Goal: Transaction & Acquisition: Purchase product/service

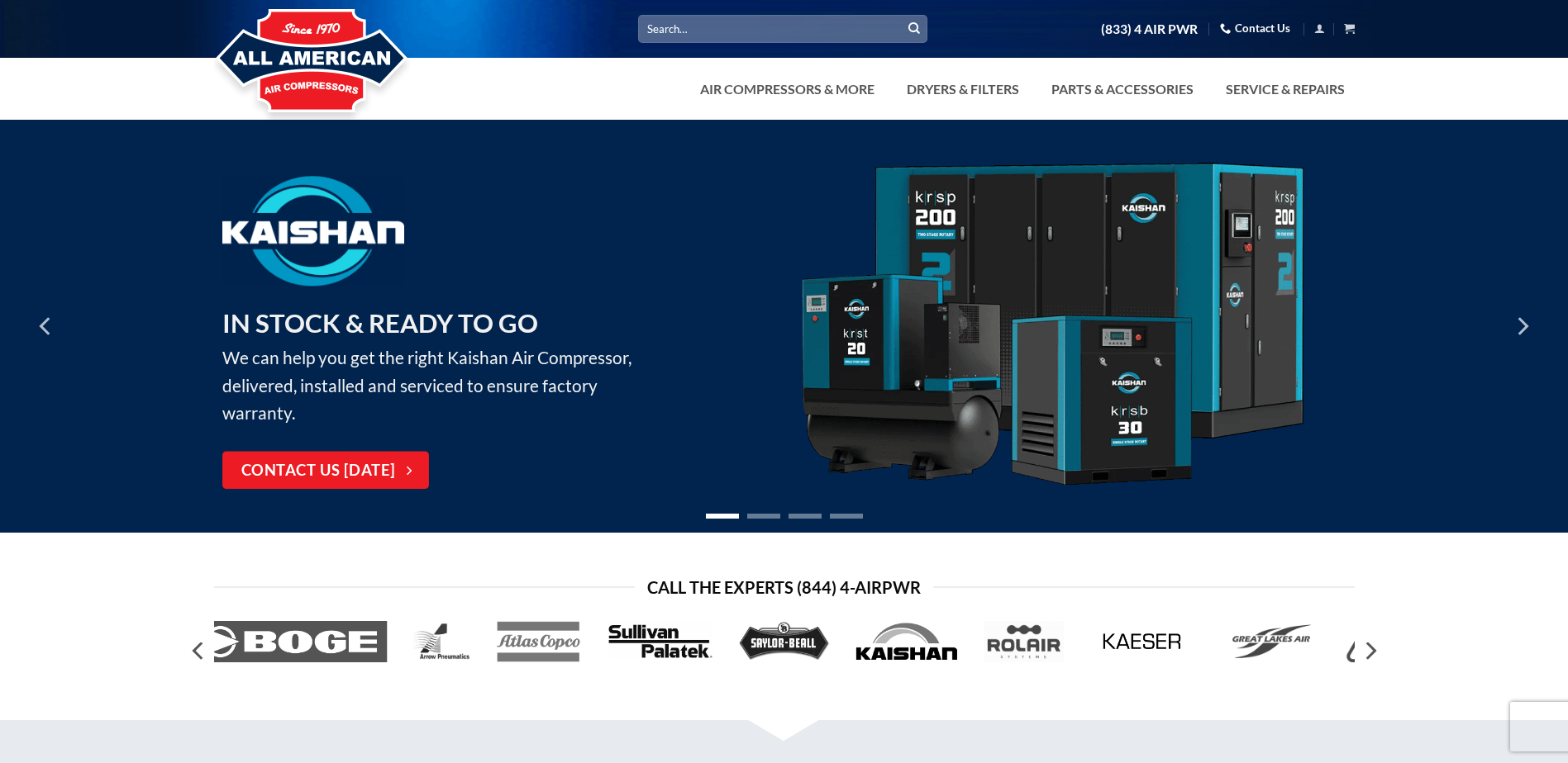
click at [816, 30] on input "Search for:" at bounding box center [782, 28] width 289 height 27
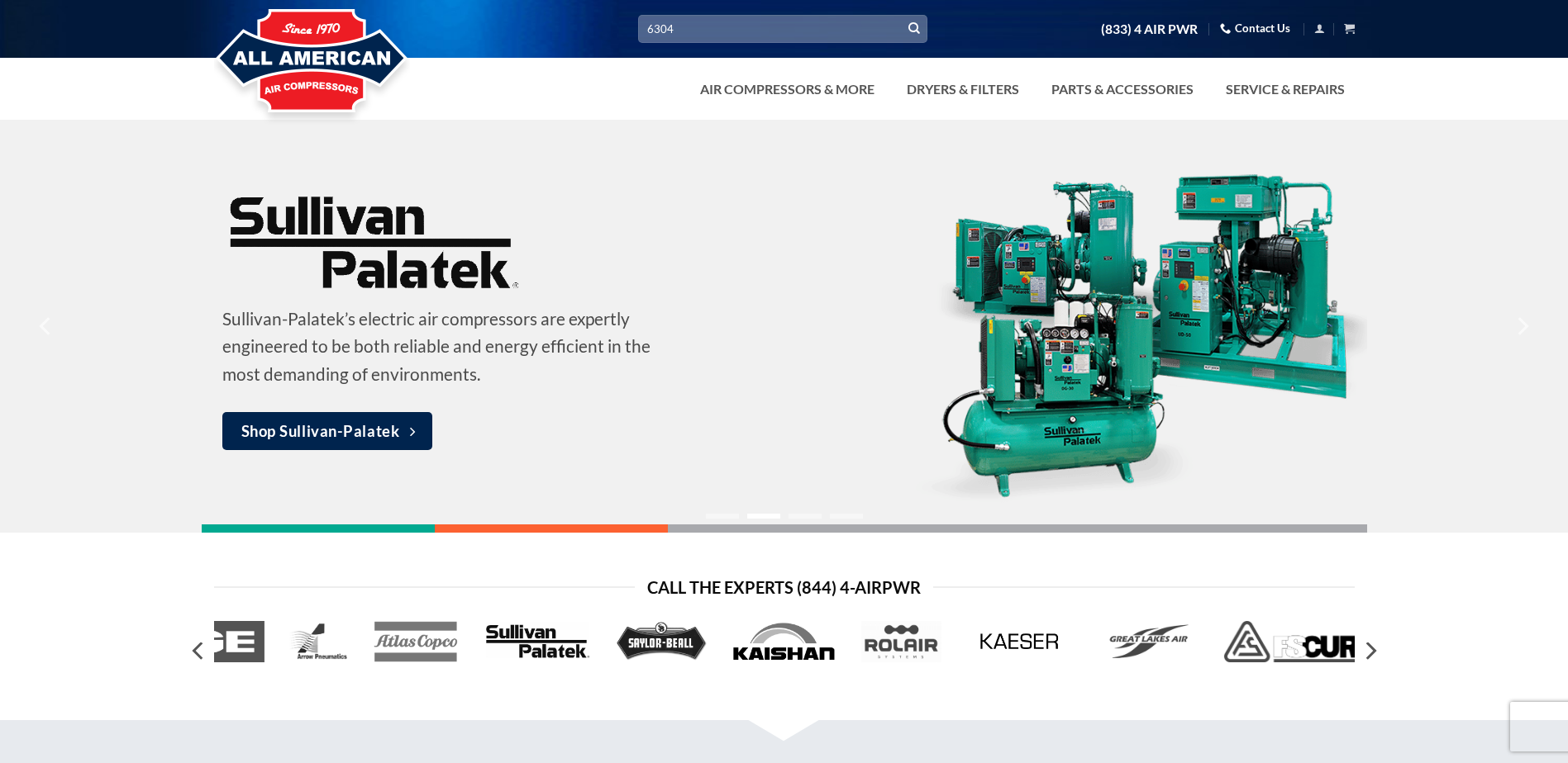
type input "6304"
click at [902, 17] on button "Submit" at bounding box center [914, 29] width 24 height 24
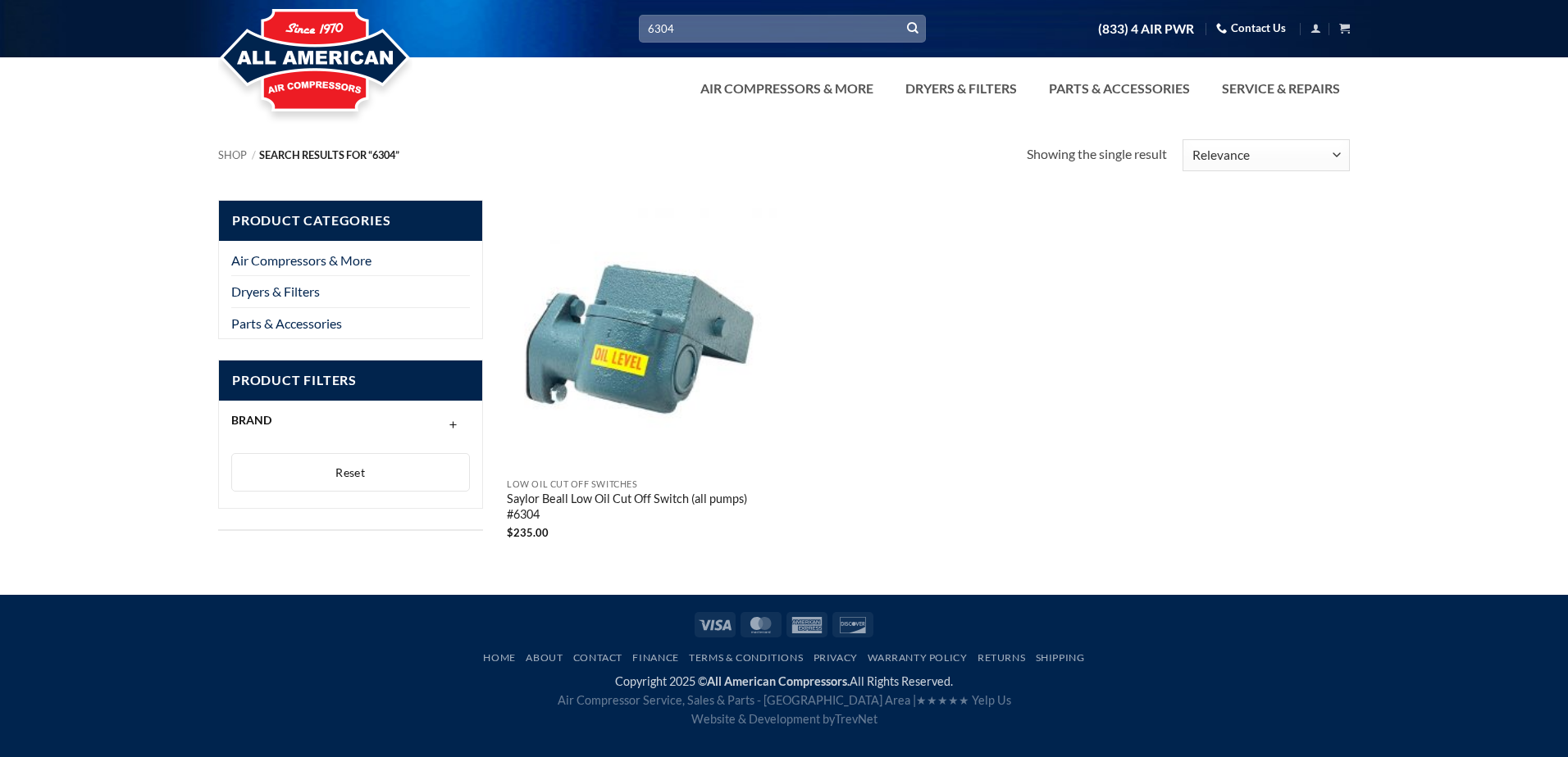
click at [816, 69] on div at bounding box center [784, 59] width 1568 height 119
click at [888, 369] on div "Low Oil Cut Off Switches Saylor Beall Low Oil Cut Off Switch (all pumps) #6304 …" at bounding box center [929, 385] width 859 height 371
click at [1317, 26] on icon "Login" at bounding box center [1315, 28] width 10 height 12
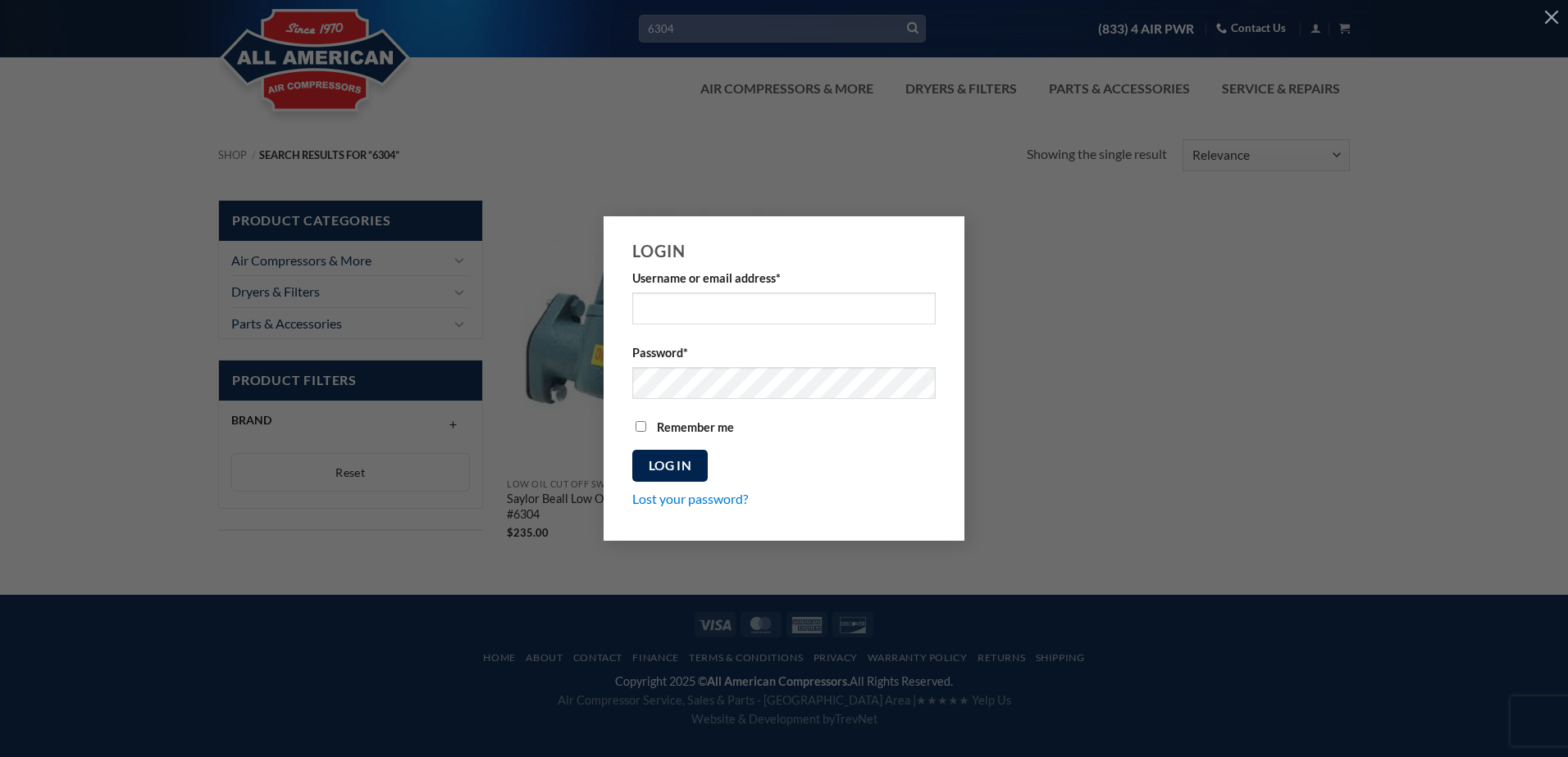
click at [1357, 62] on div "Login Username or email address * Required Password * Required Remember me Log …" at bounding box center [784, 378] width 1568 height 757
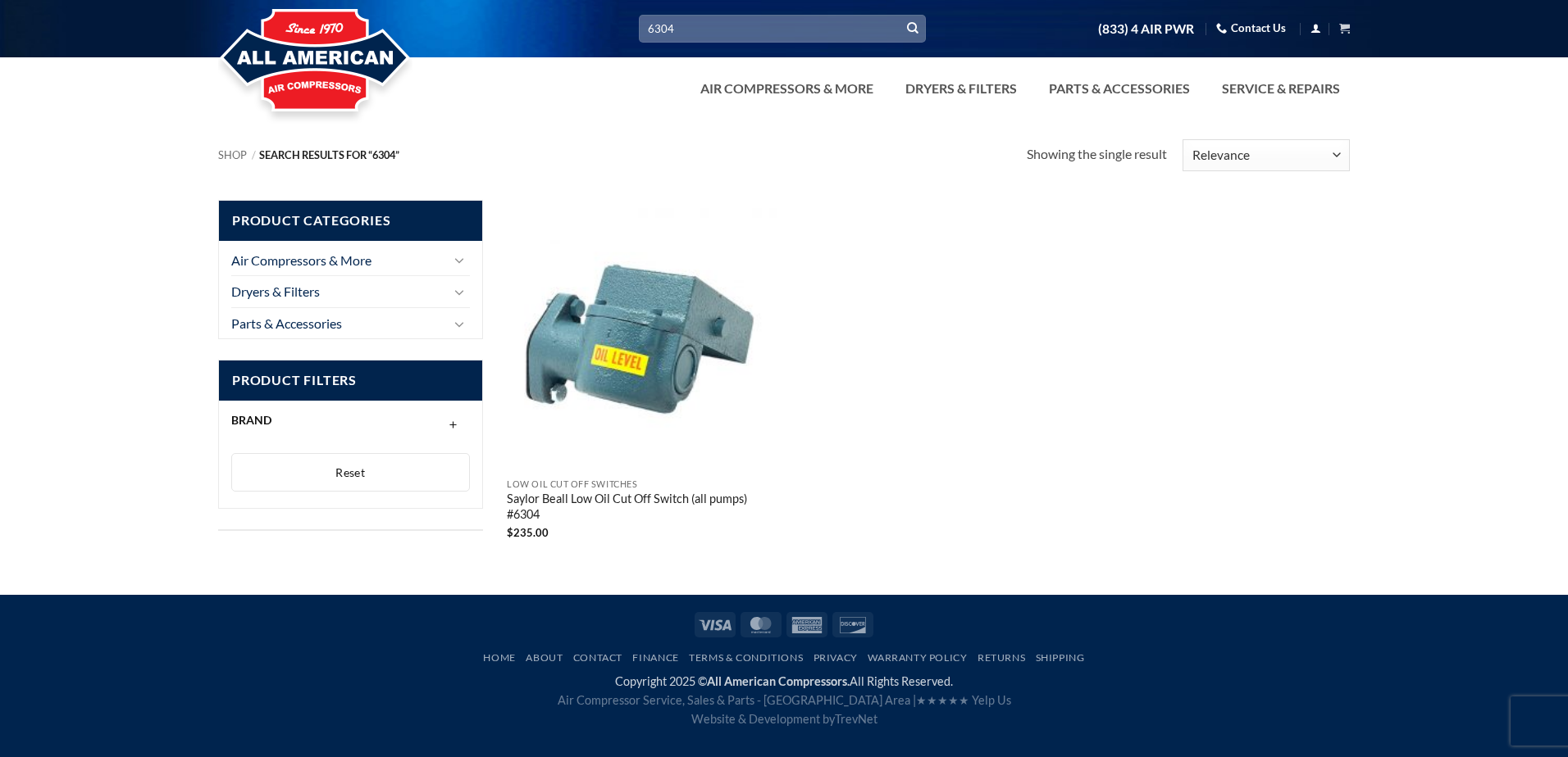
click at [1313, 24] on icon "Login" at bounding box center [1315, 28] width 10 height 12
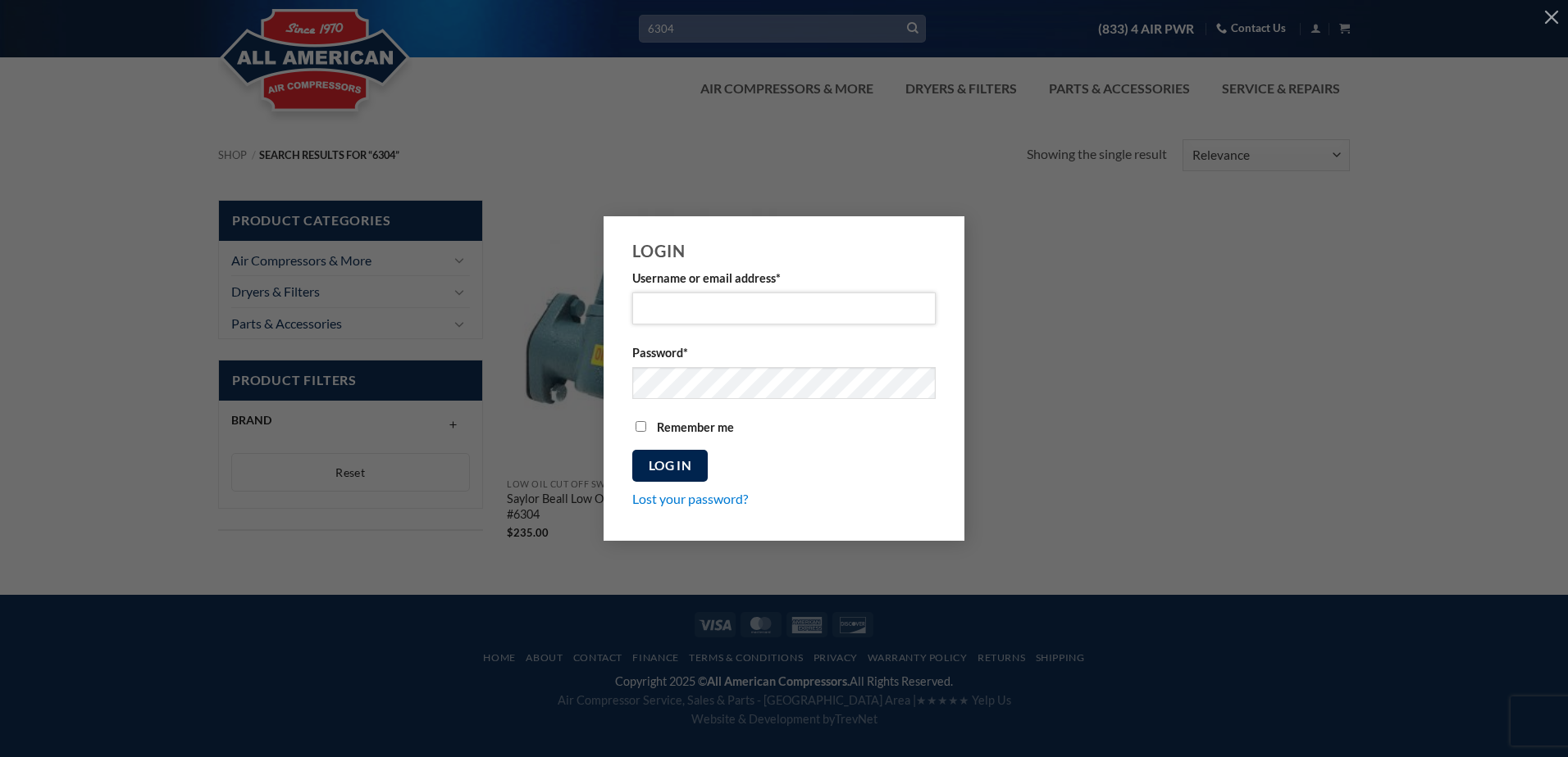
click at [761, 304] on input "Username or email address * Required" at bounding box center [784, 308] width 304 height 32
drag, startPoint x: 1290, startPoint y: 235, endPoint x: 1295, endPoint y: 242, distance: 8.6
click at [1292, 239] on div "Login Username or email address * Required Password * Required Remember me Log …" at bounding box center [784, 379] width 1519 height 325
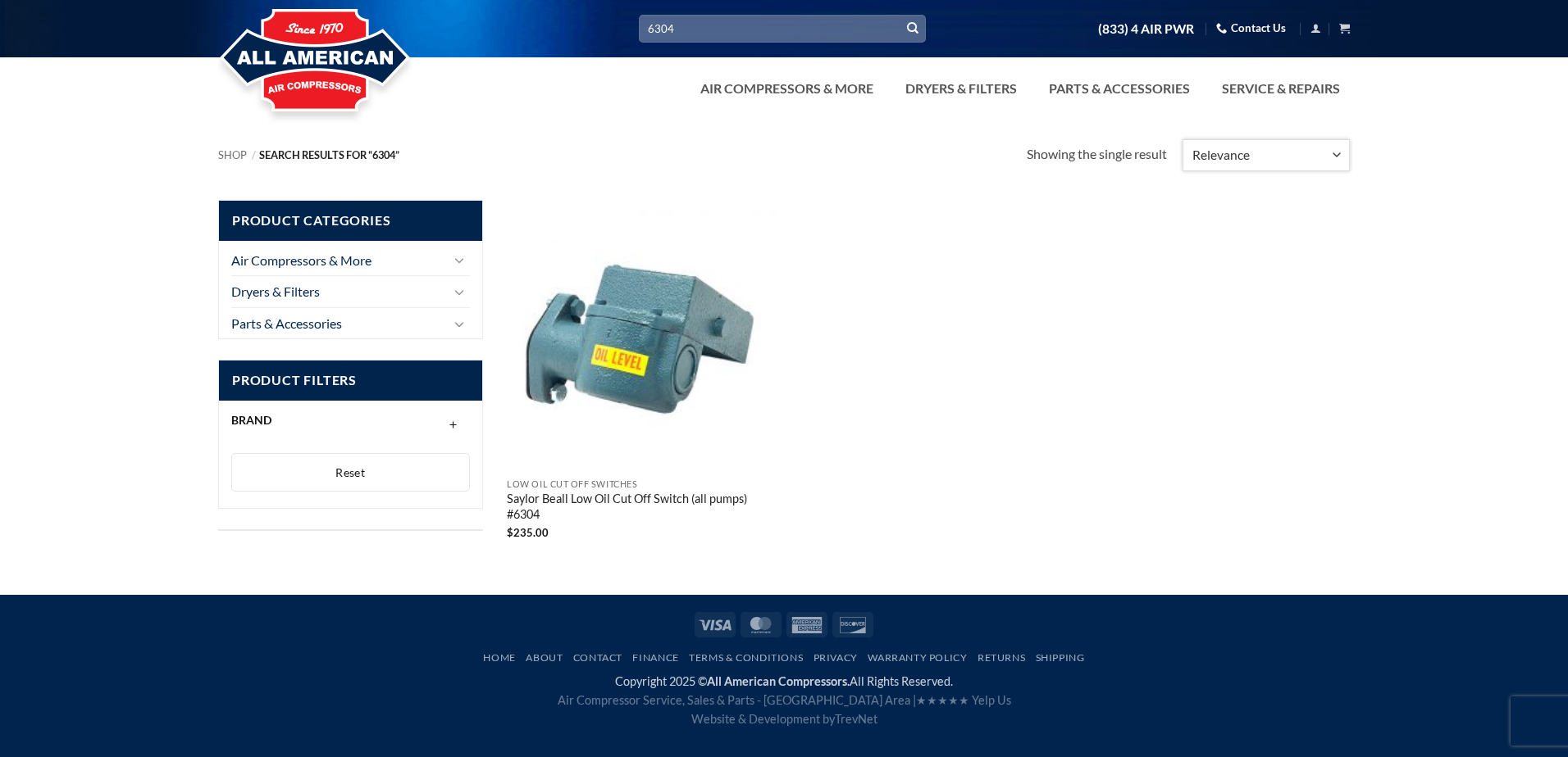
click at [1340, 152] on select "Relevance Sort by popularity Sort by average rating Sort by latest Sort by pric…" at bounding box center [1265, 155] width 167 height 32
click at [1338, 153] on select "Relevance Sort by popularity Sort by average rating Sort by latest Sort by pric…" at bounding box center [1265, 155] width 167 height 32
click at [911, 25] on icon "Submit" at bounding box center [912, 28] width 11 height 14
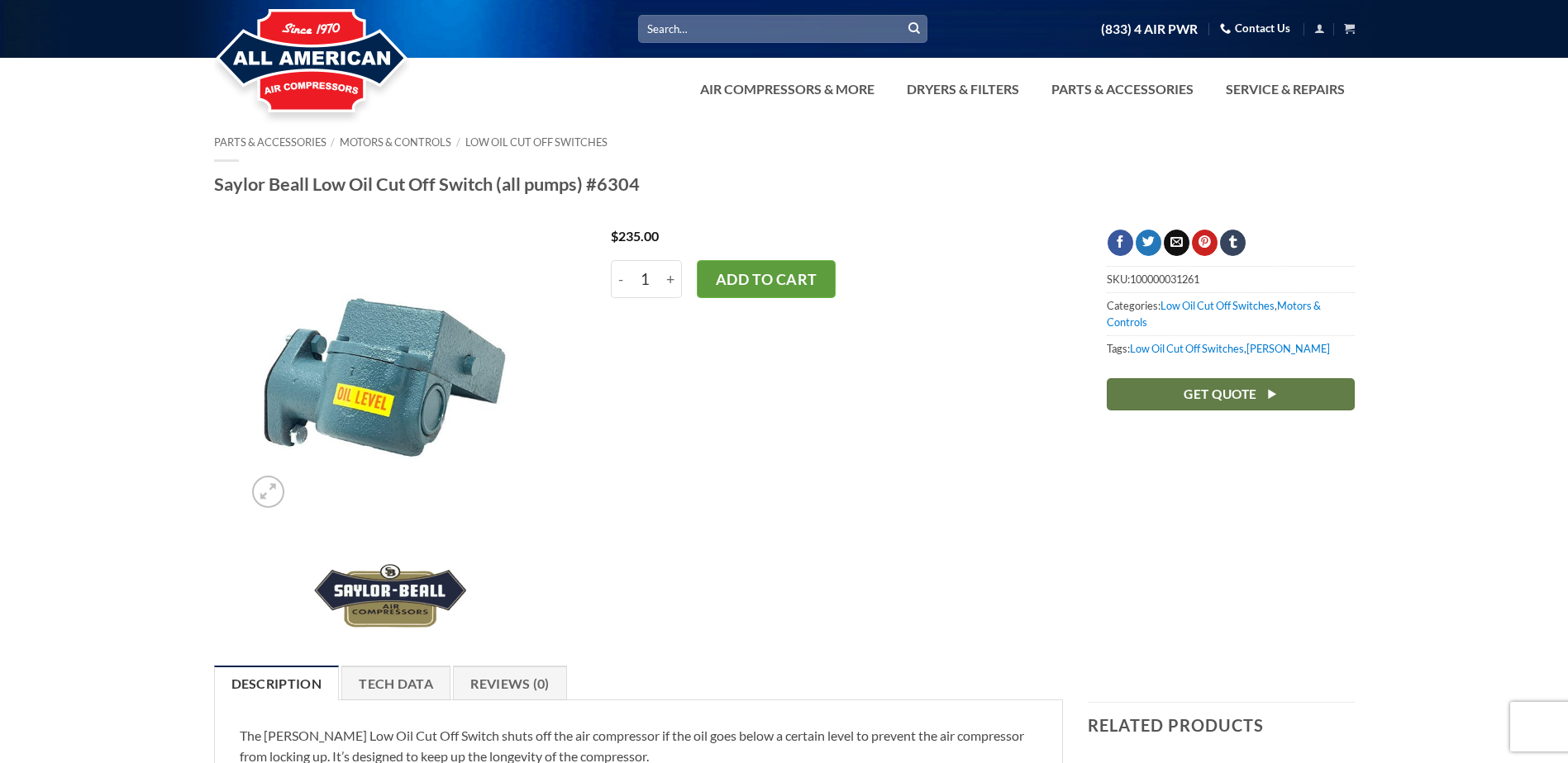
click at [784, 279] on button "Add to cart" at bounding box center [766, 279] width 139 height 38
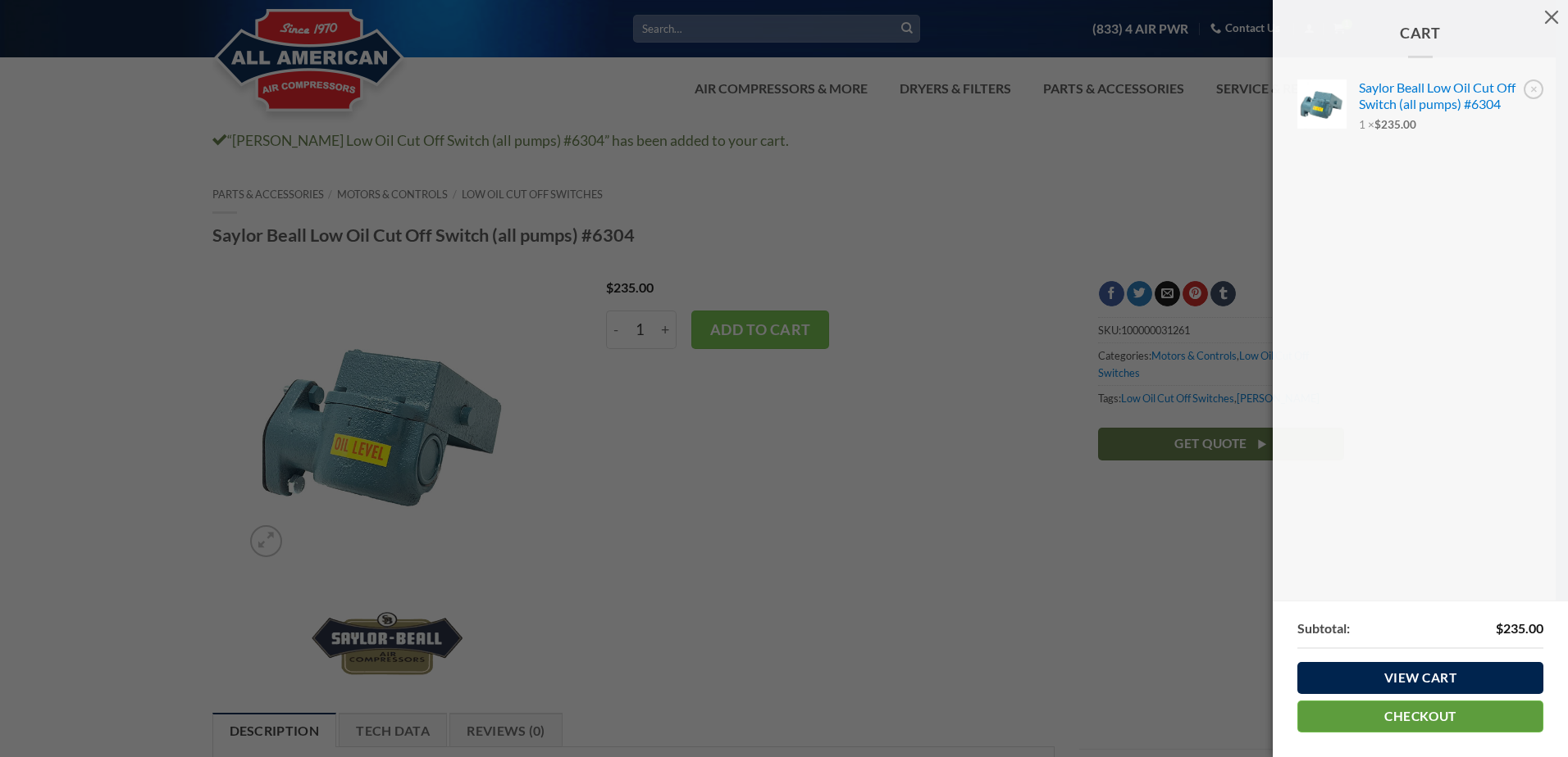
click at [1395, 721] on link "Checkout" at bounding box center [1420, 717] width 246 height 32
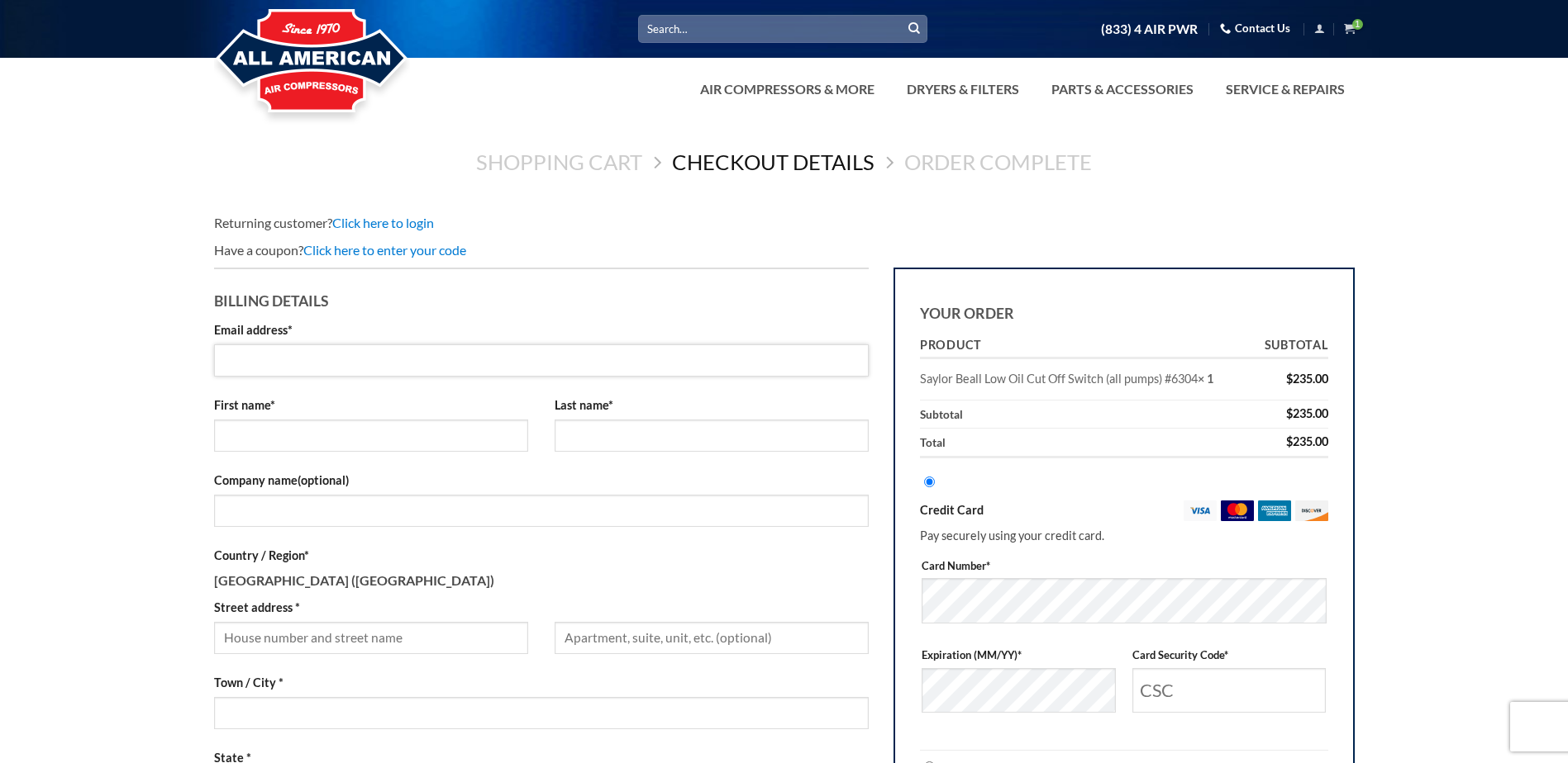
click at [328, 367] on input "Email address *" at bounding box center [541, 360] width 655 height 32
type input "arestabrook@aep.com"
click at [304, 437] on input "First name *" at bounding box center [371, 436] width 314 height 32
type input "Amy"
type input "Estabrook"
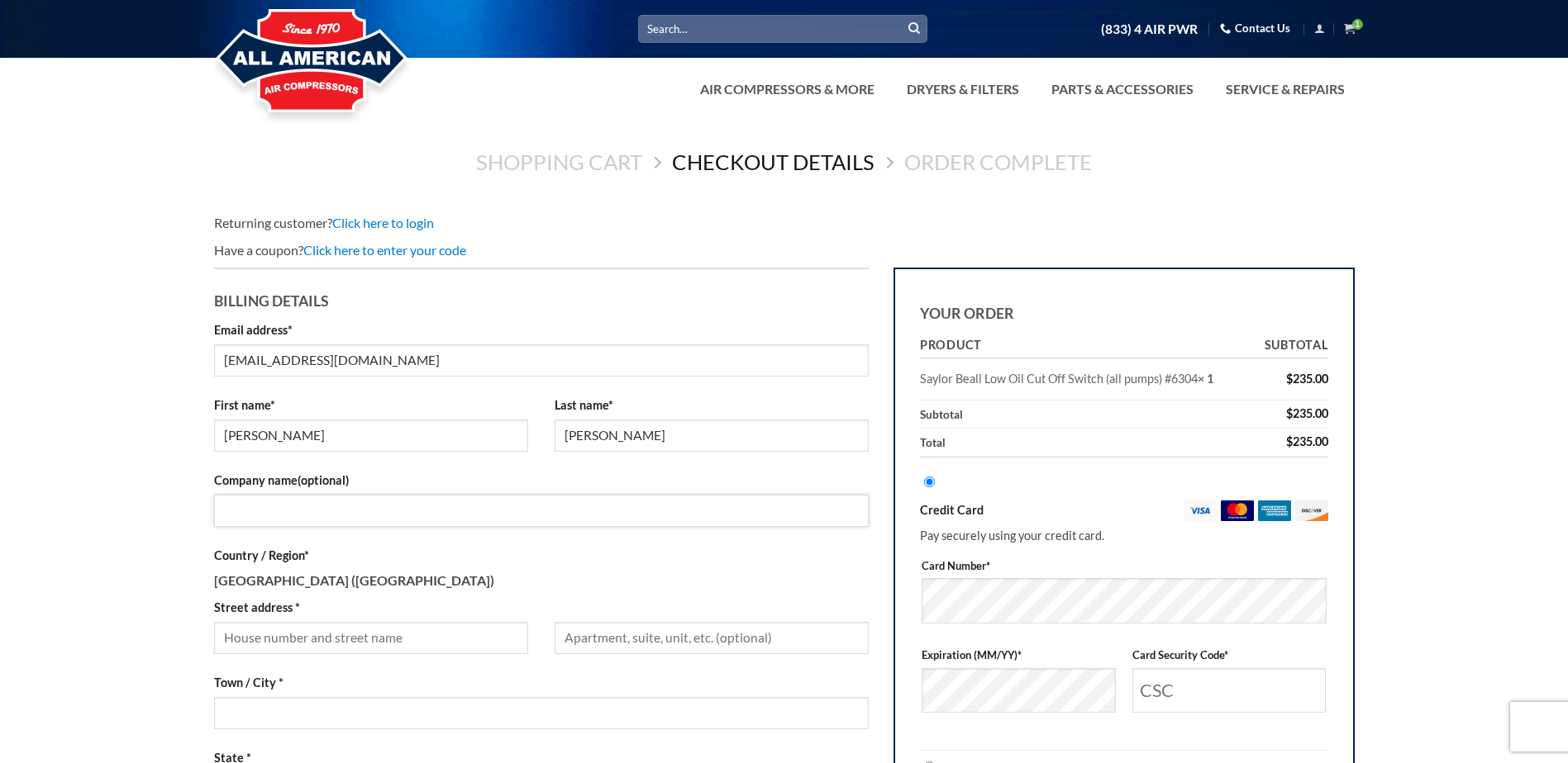
click at [301, 512] on input "Company name (optional)" at bounding box center [541, 511] width 655 height 32
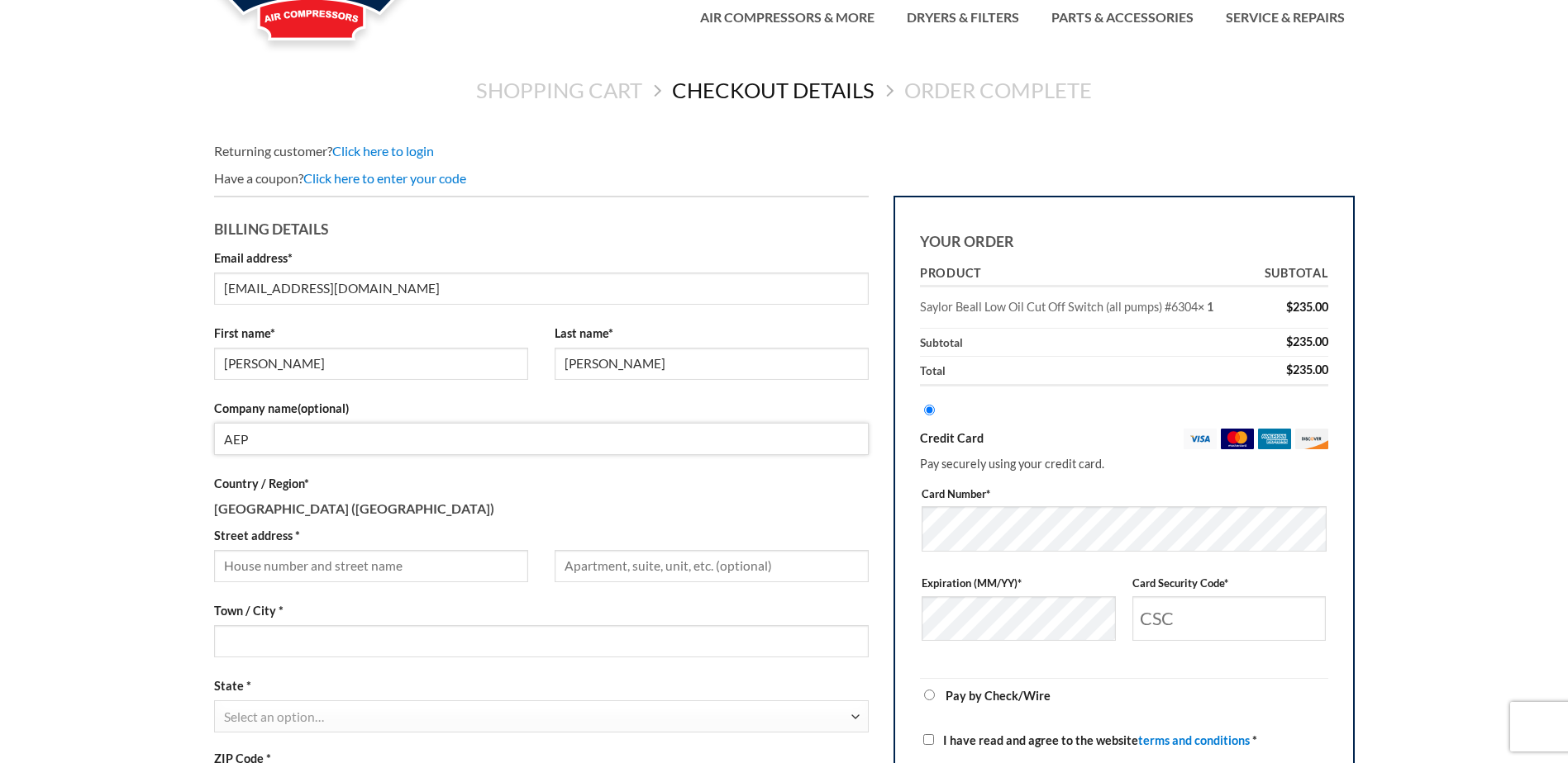
scroll to position [166, 0]
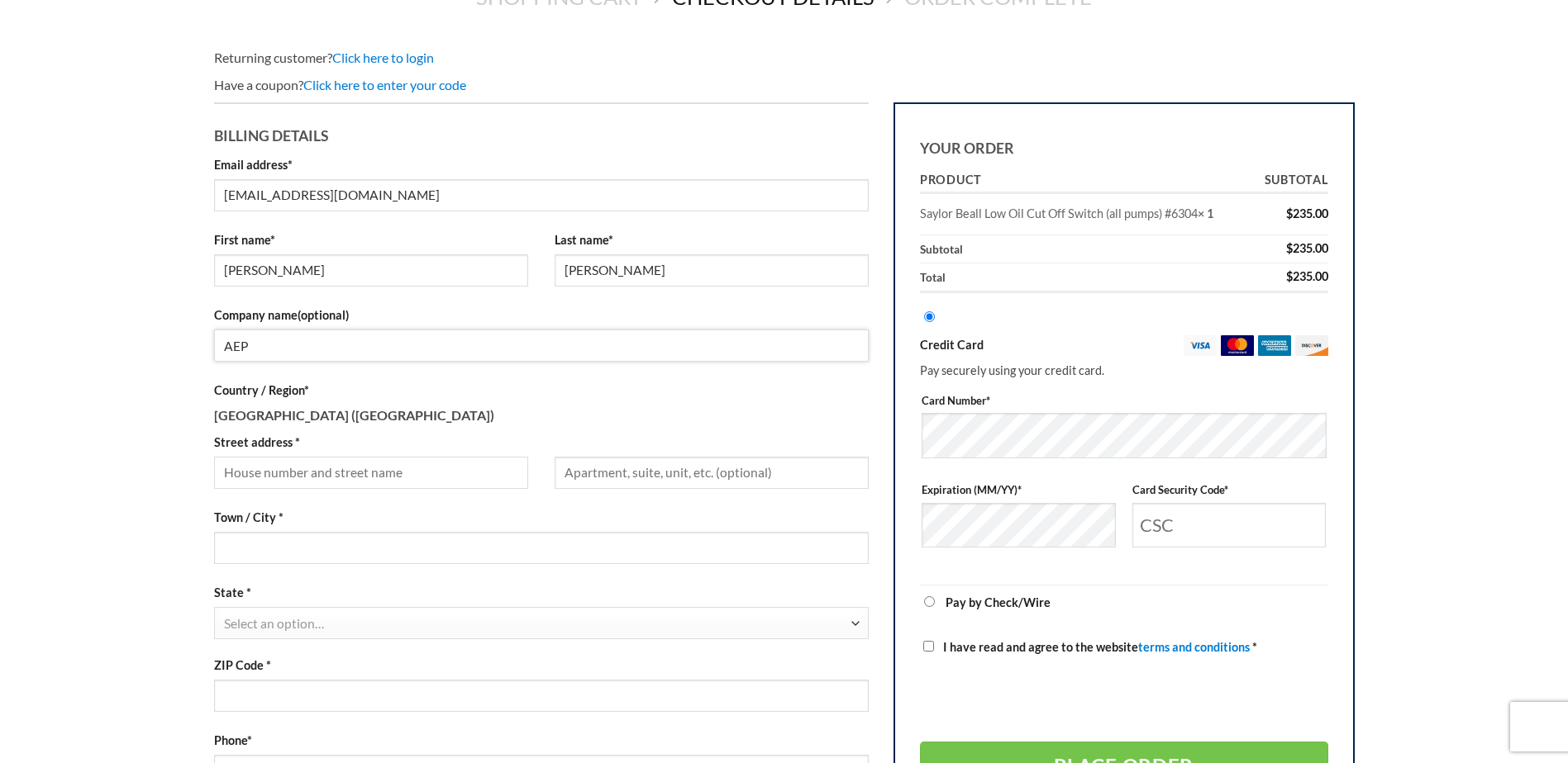
type input "AEP"
click at [488, 475] on input "Street address *" at bounding box center [371, 473] width 314 height 32
type input "21797 Swepco Plant Rd"
click at [306, 545] on input "Town / City *" at bounding box center [541, 548] width 655 height 32
type input "Gentry"
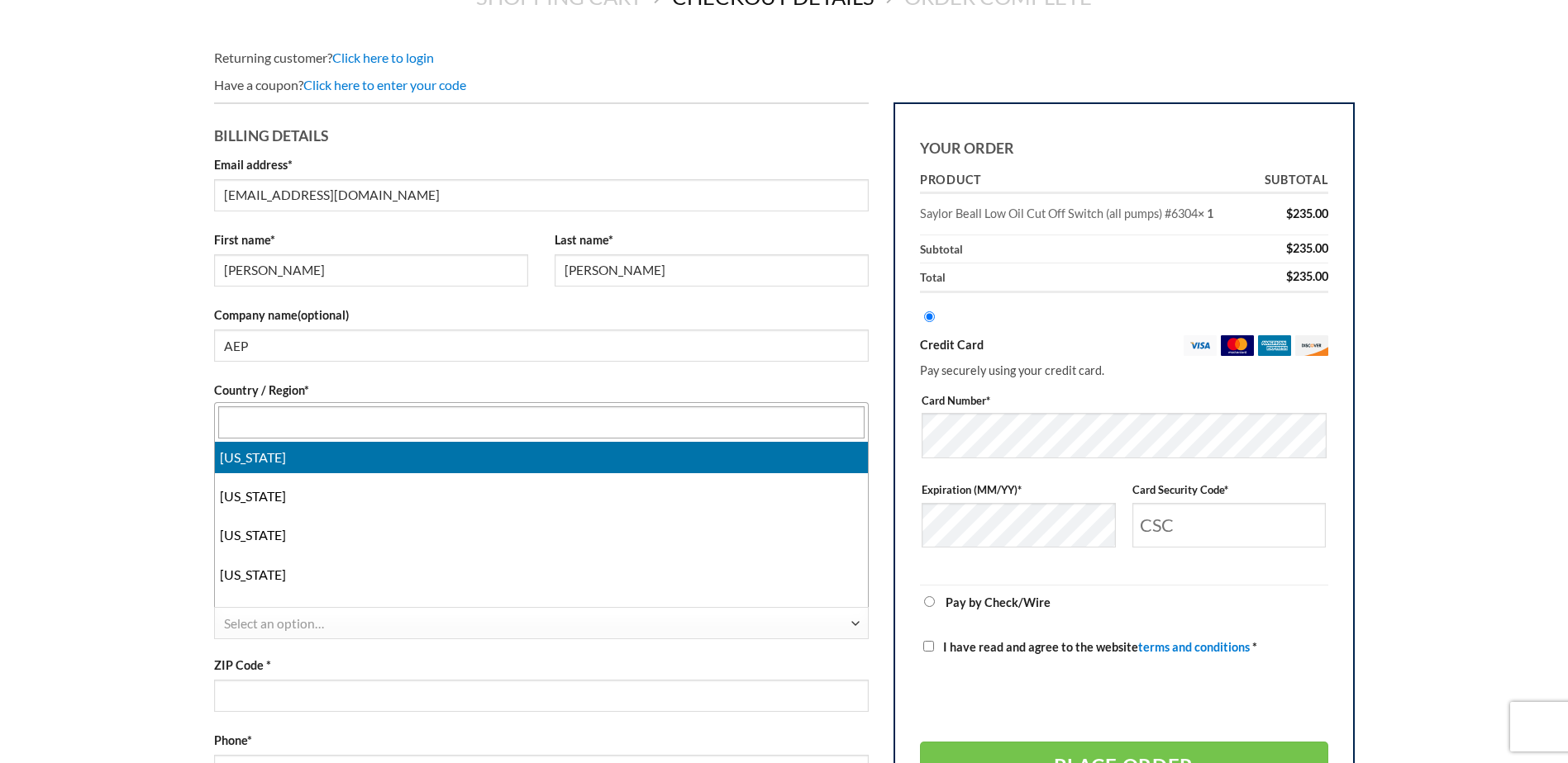
click at [384, 609] on span "Select an option…" at bounding box center [536, 624] width 626 height 32
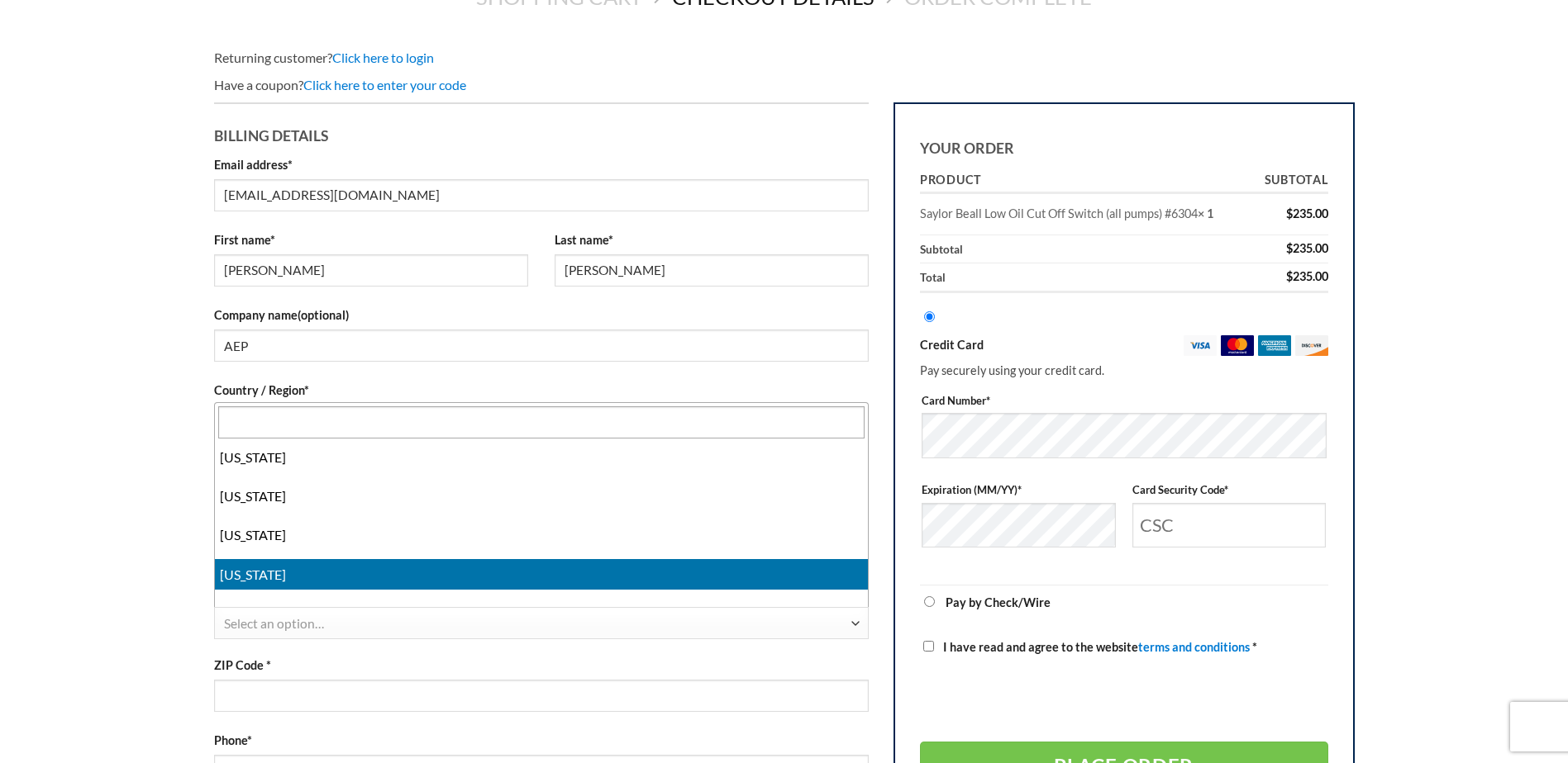
select select "AR"
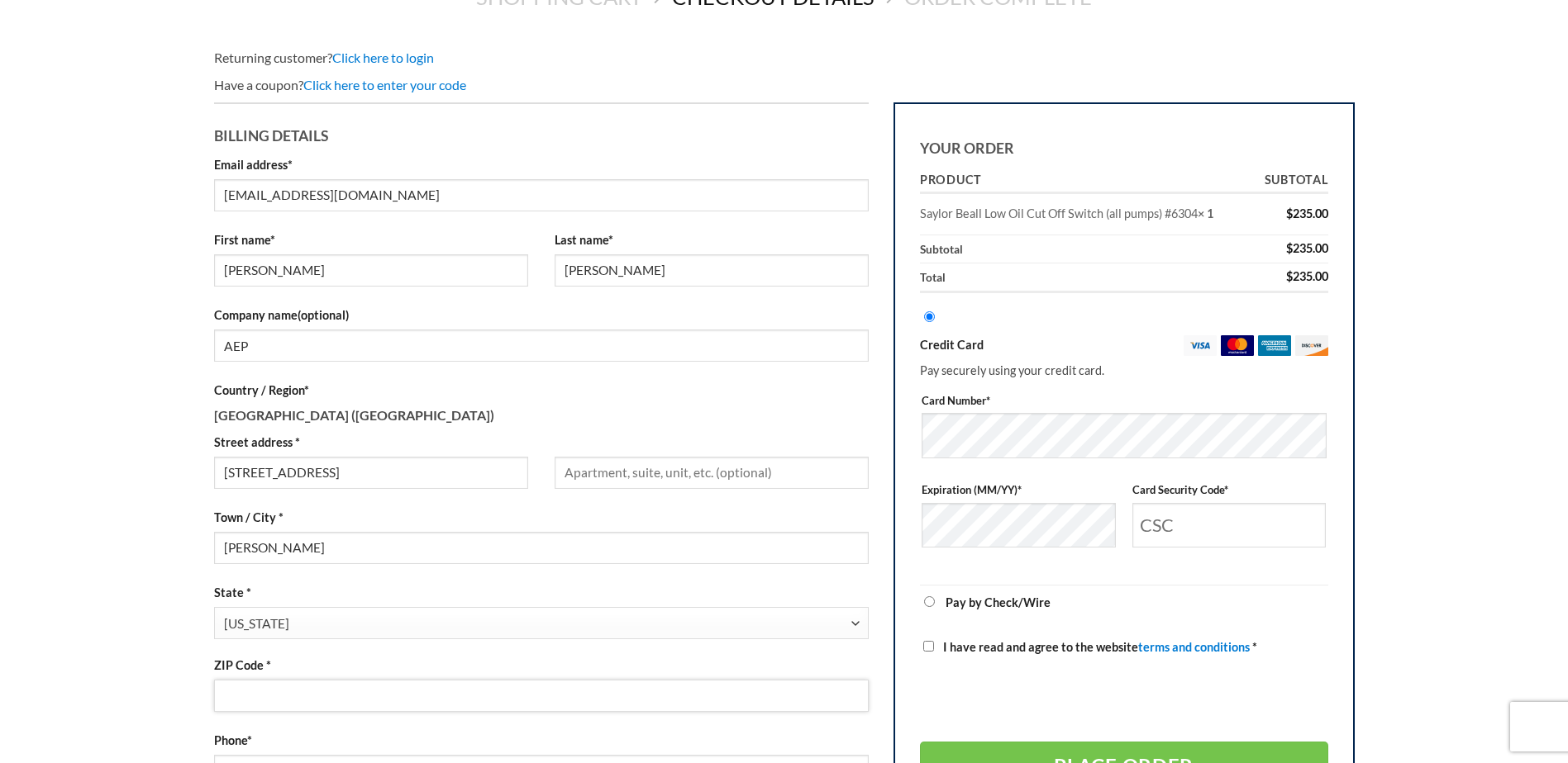
click at [285, 686] on input "ZIP Code *" at bounding box center [541, 696] width 655 height 32
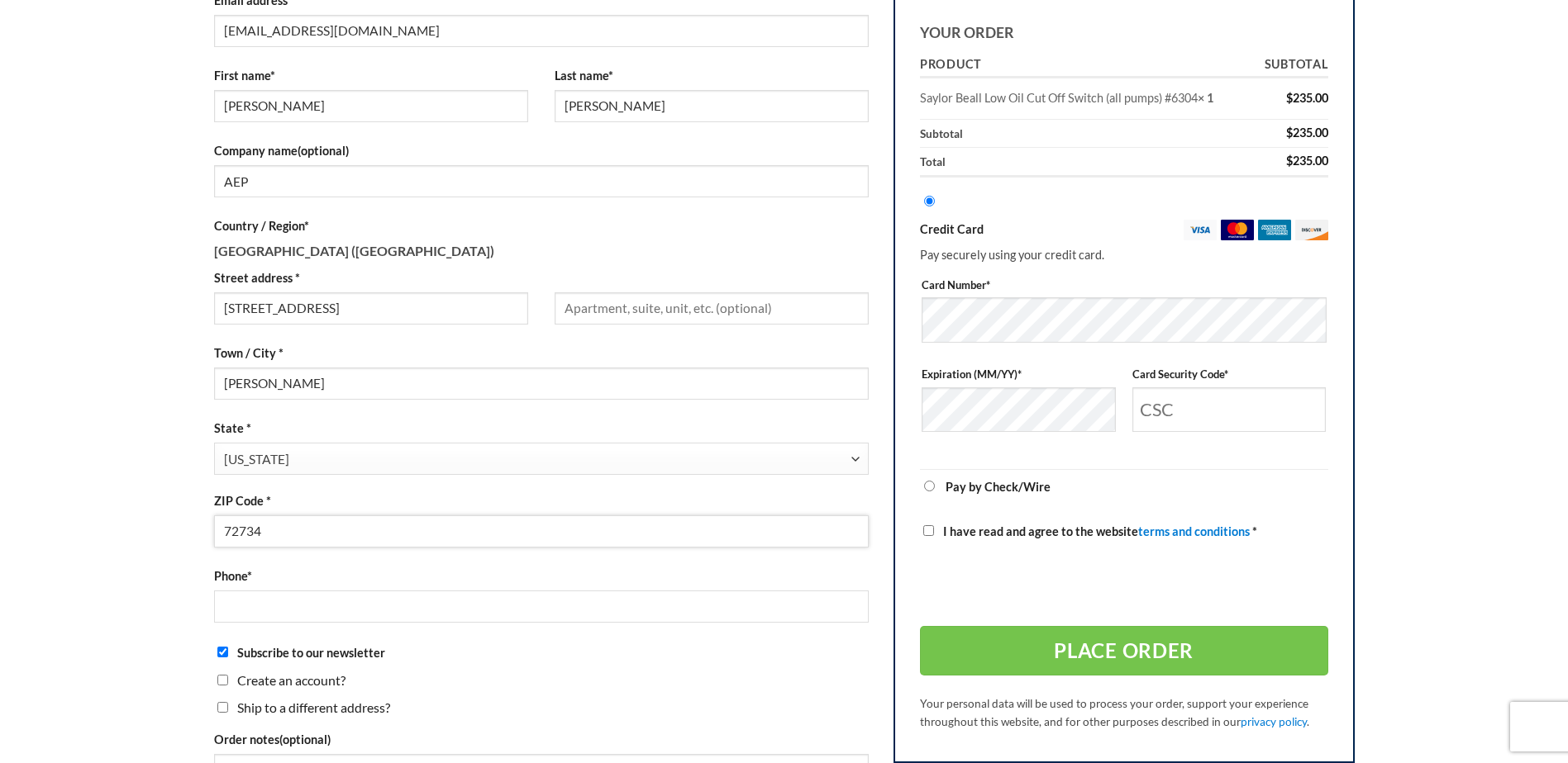
scroll to position [330, 0]
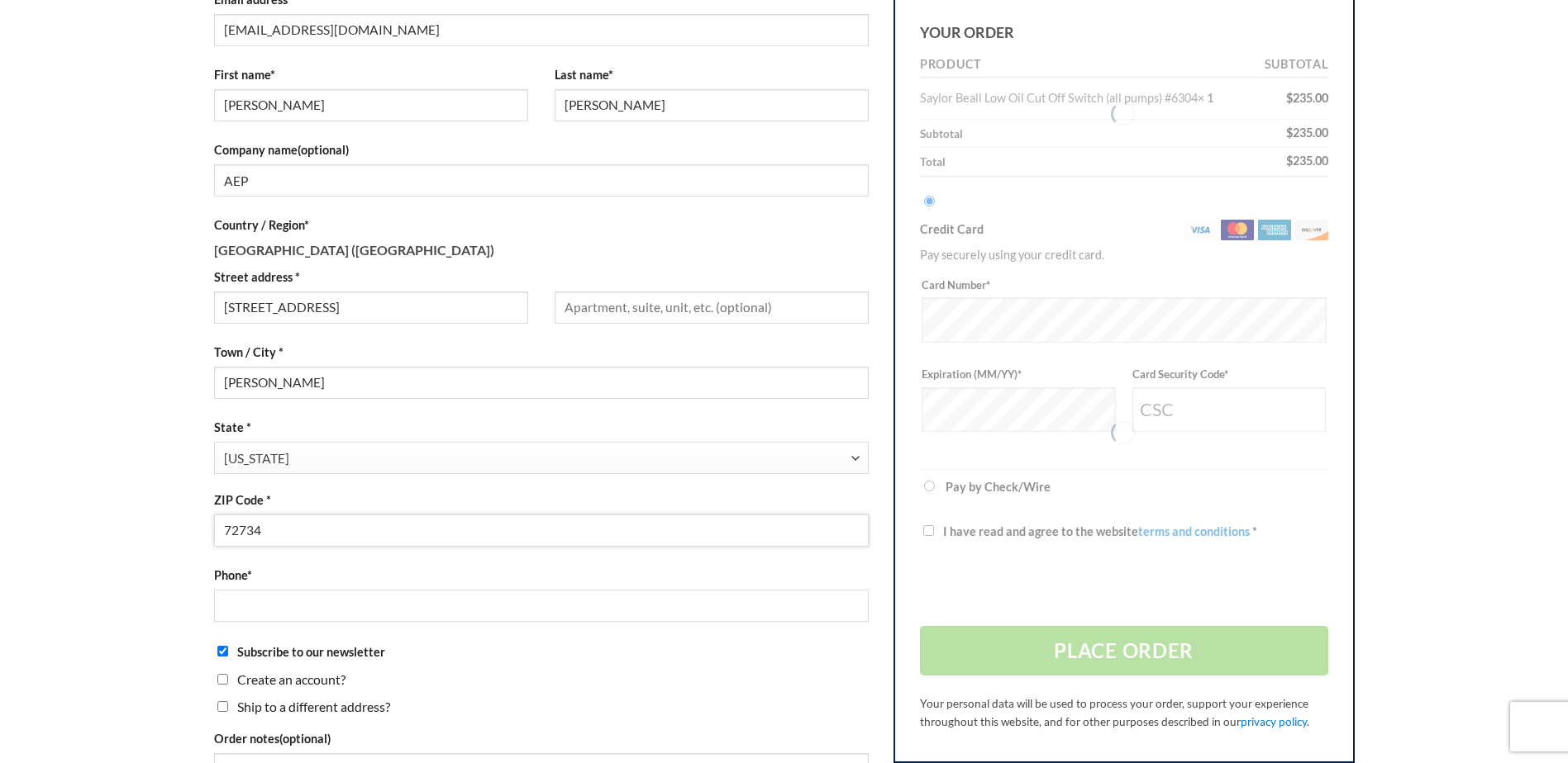
type input "72734"
click at [265, 604] on input "Phone *" at bounding box center [541, 606] width 655 height 32
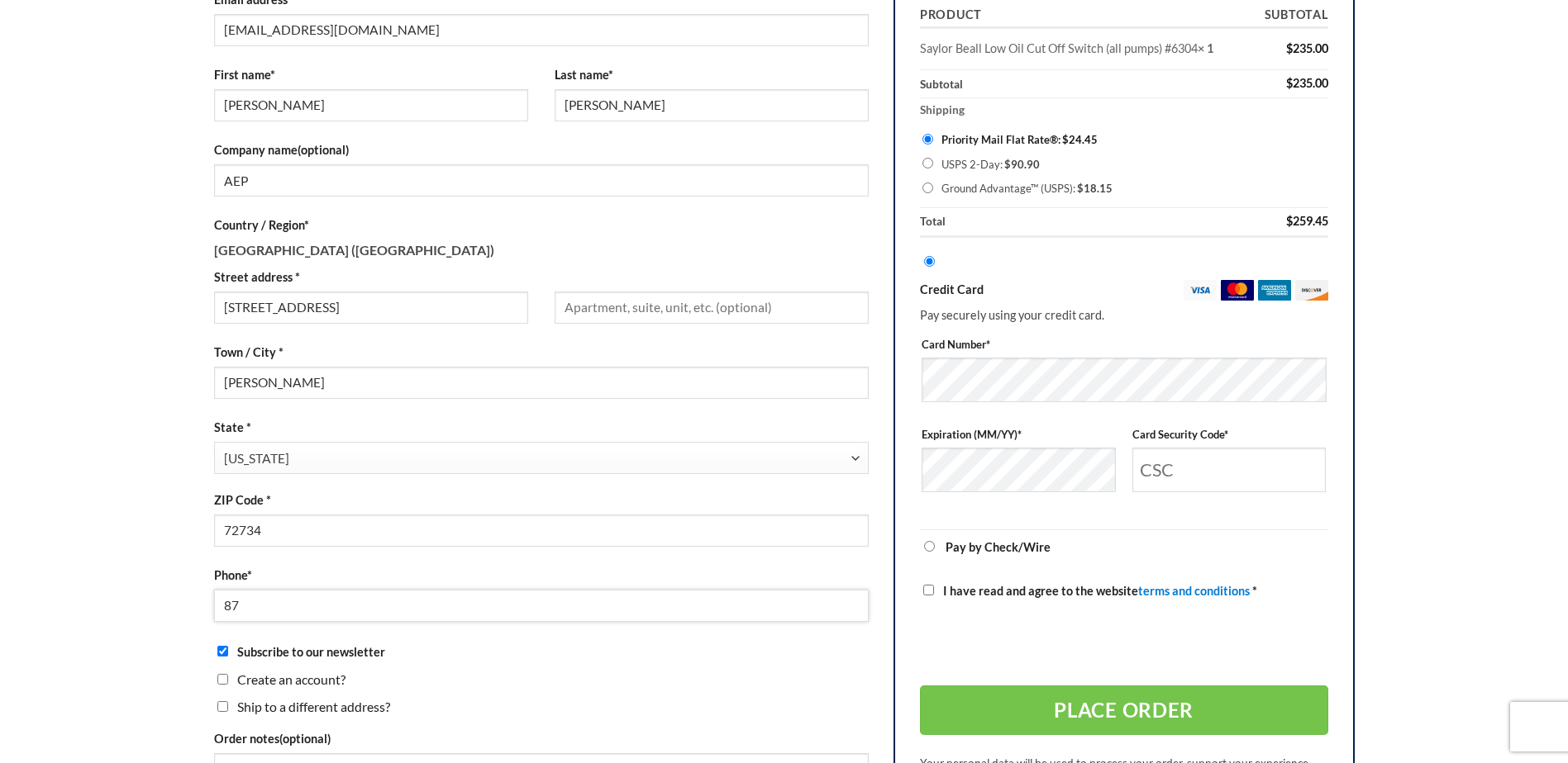
type input "8"
type input "4794444729"
click at [222, 647] on input "Subscribe to our newsletter" at bounding box center [222, 651] width 10 height 10
checkbox input "false"
click at [225, 673] on label "Create an account?" at bounding box center [541, 679] width 655 height 21
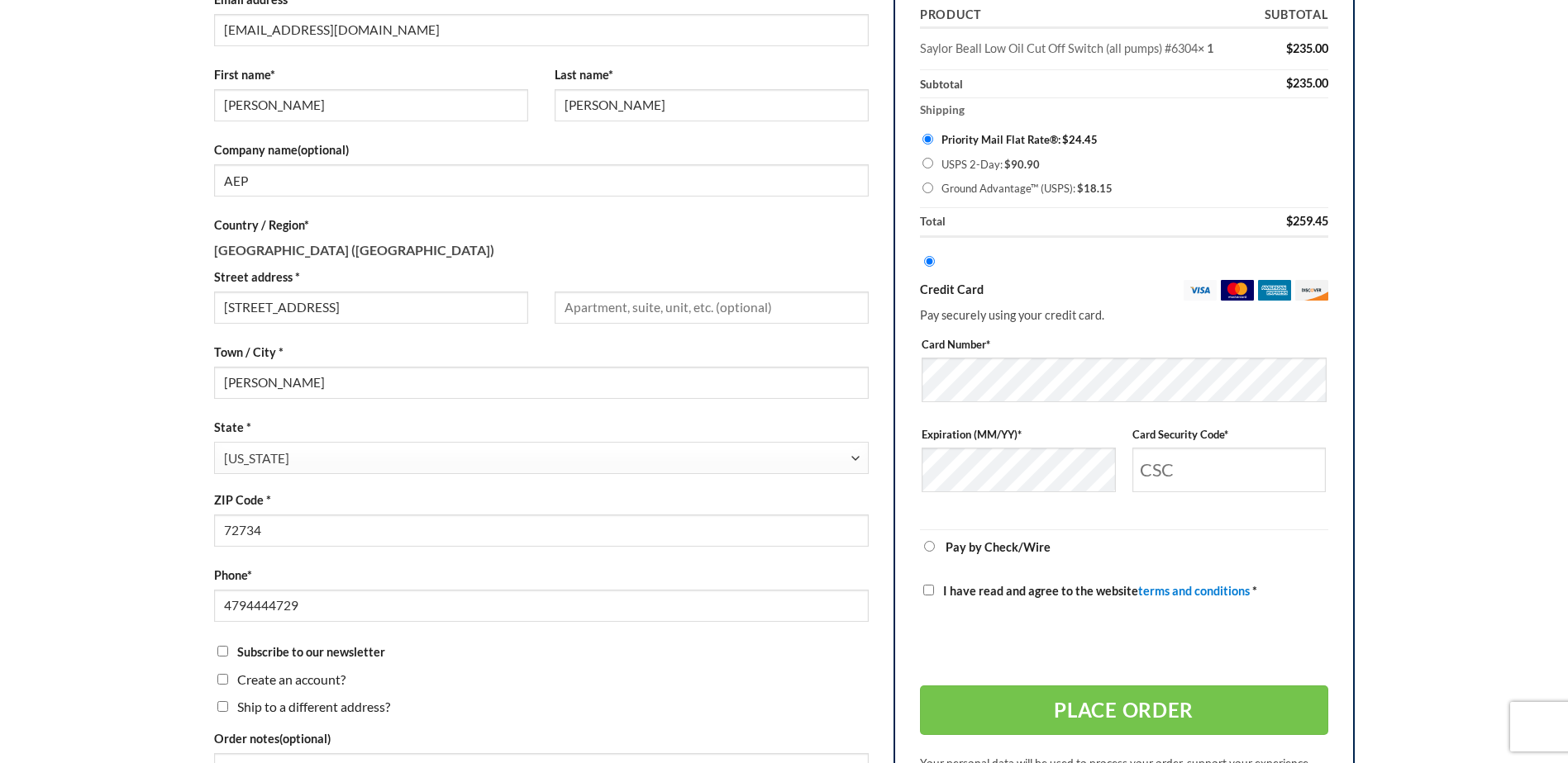
click at [225, 674] on input "Create an account?" at bounding box center [222, 678] width 10 height 10
checkbox input "true"
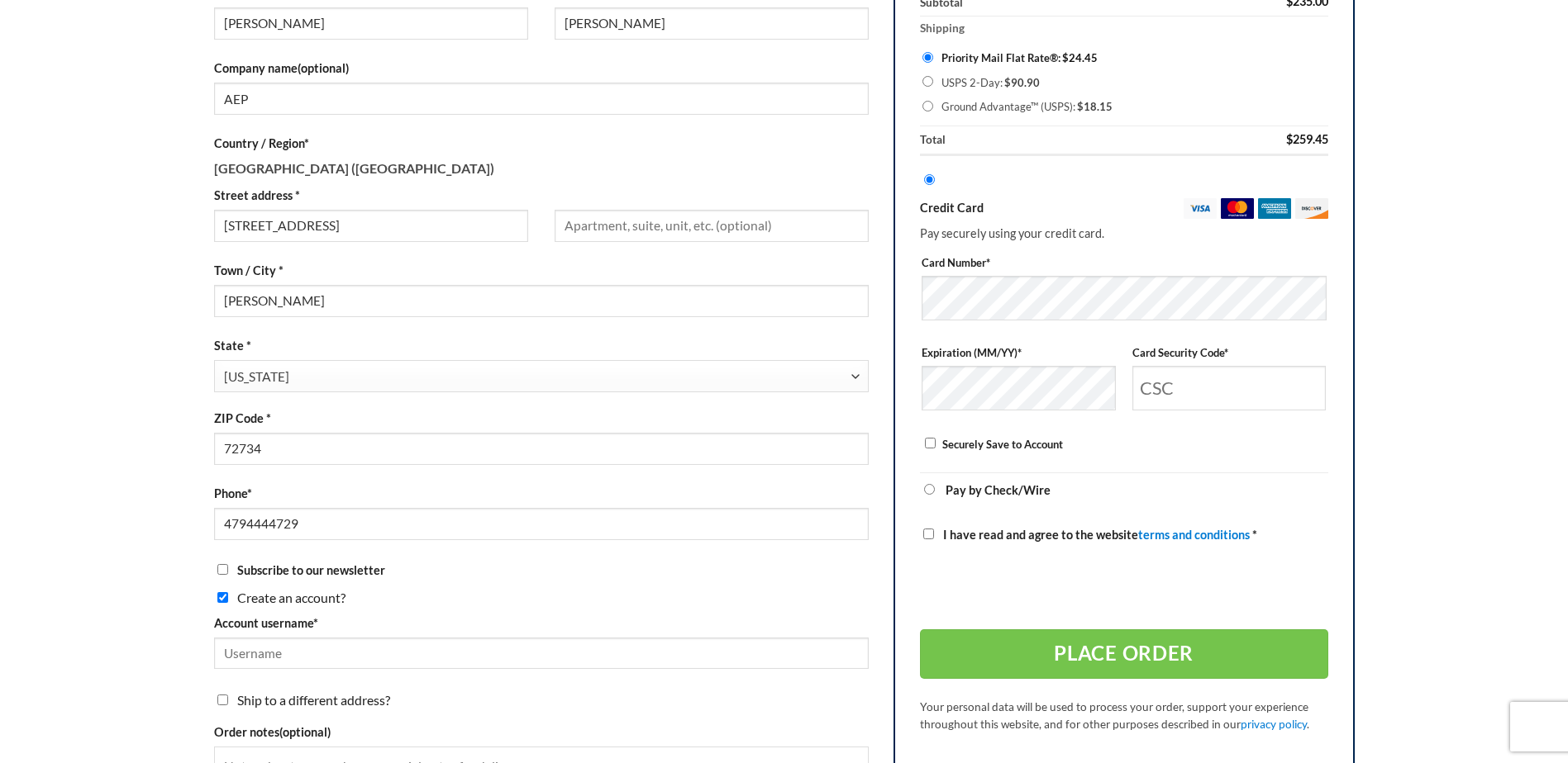
scroll to position [579, 0]
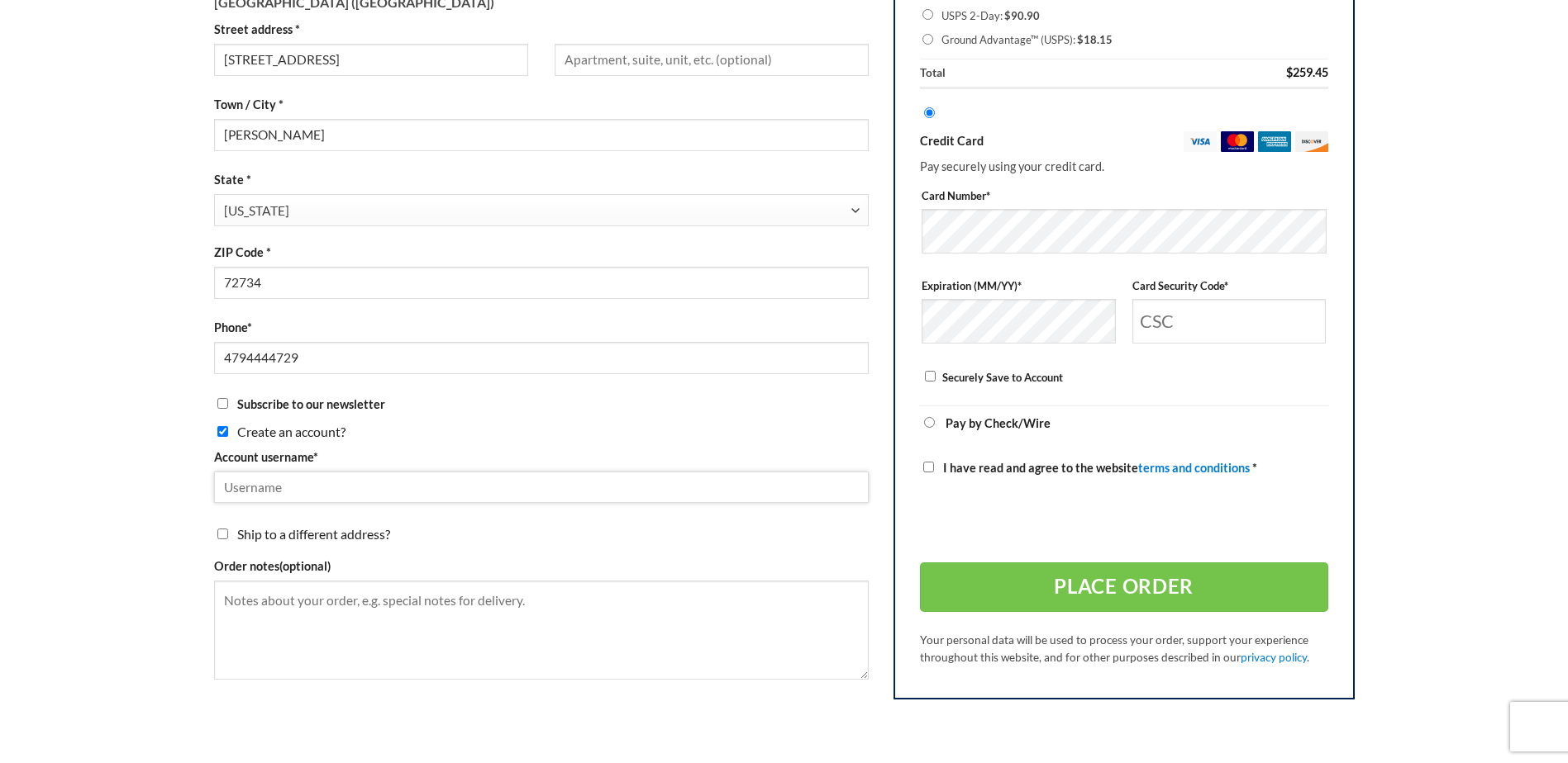
click at [365, 485] on input "Account username *" at bounding box center [541, 487] width 655 height 32
click at [315, 489] on input "Account username *" at bounding box center [541, 487] width 655 height 32
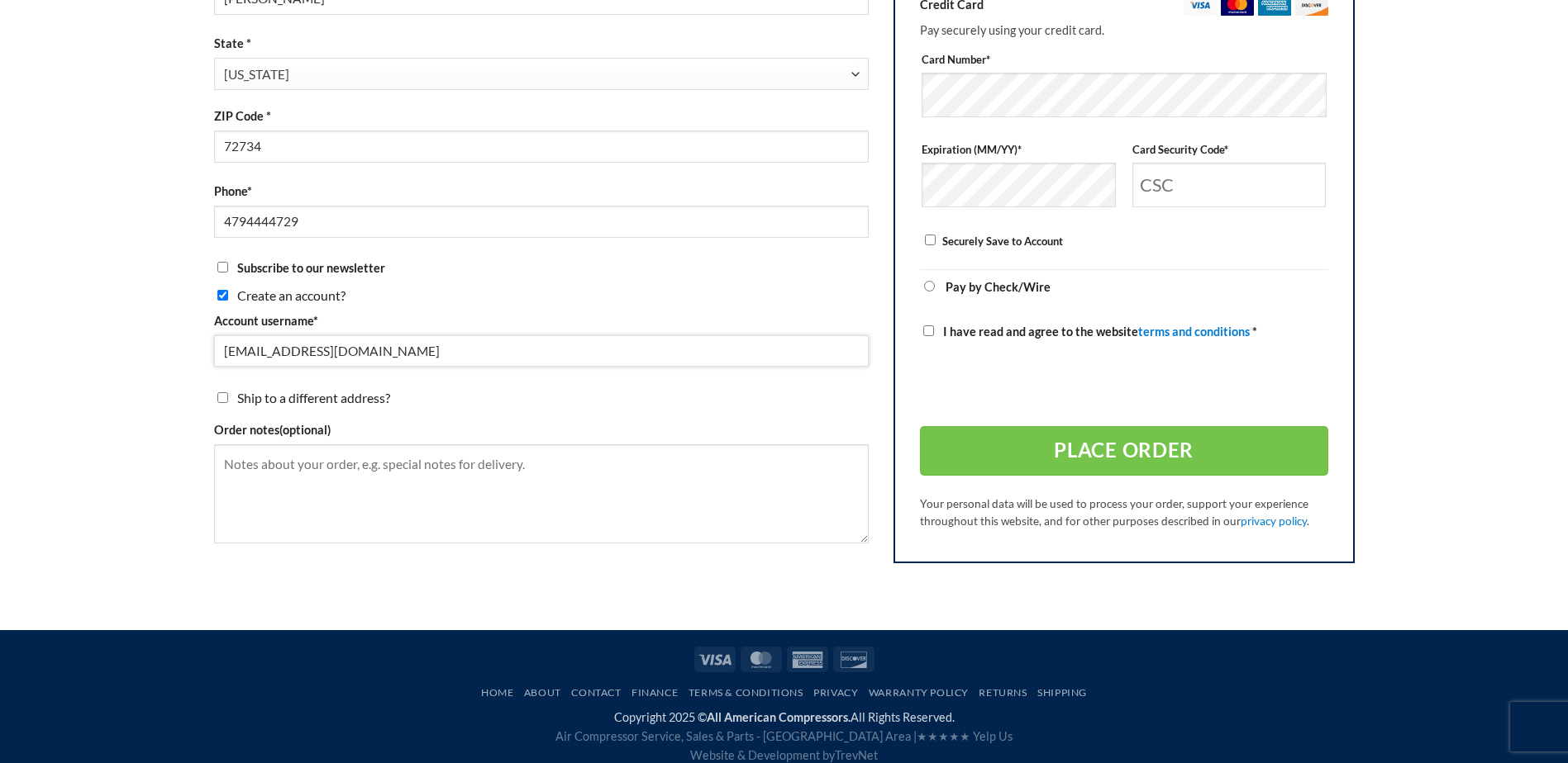
scroll to position [728, 0]
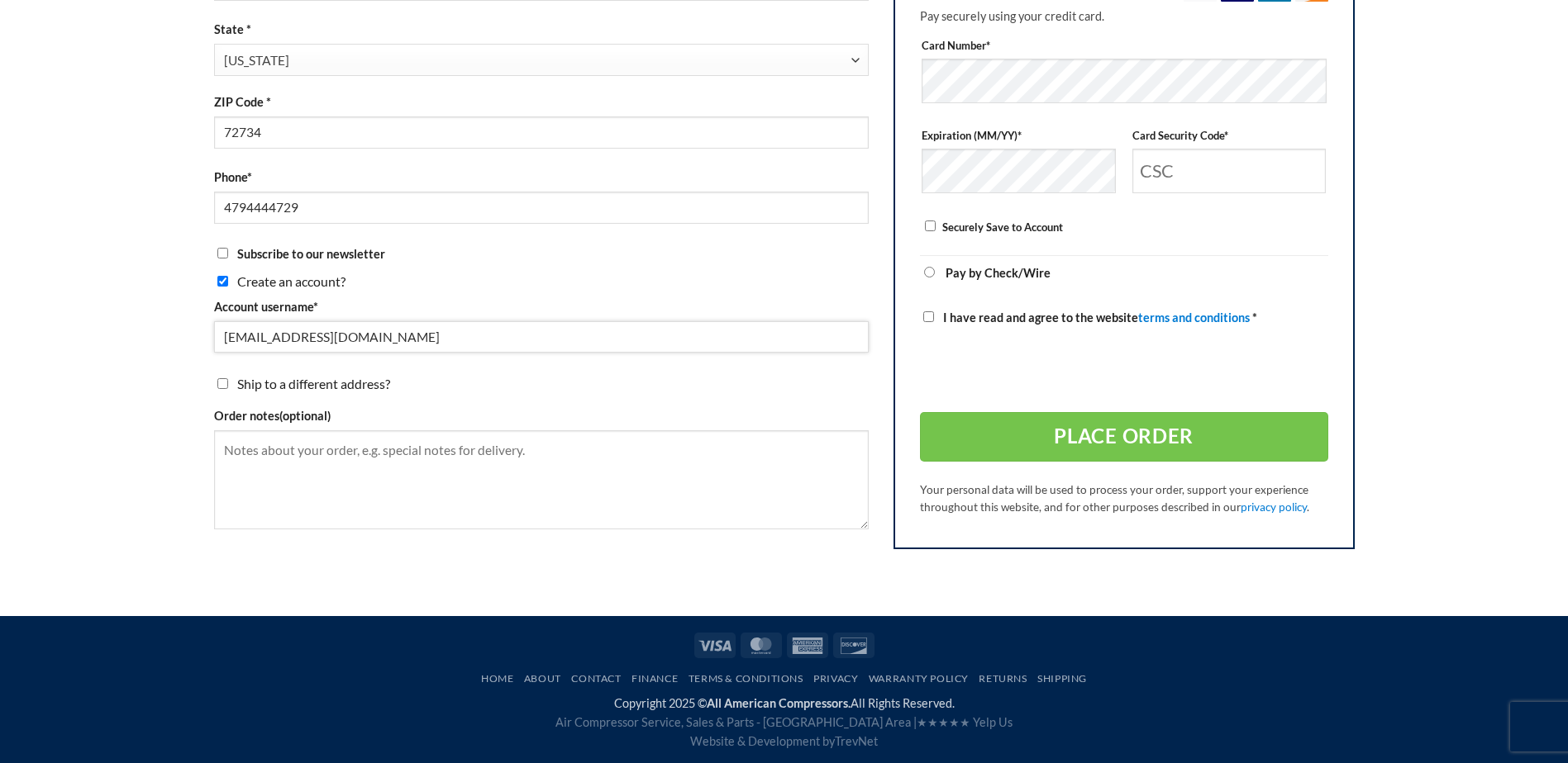
type input "arestabrook@aep.com"
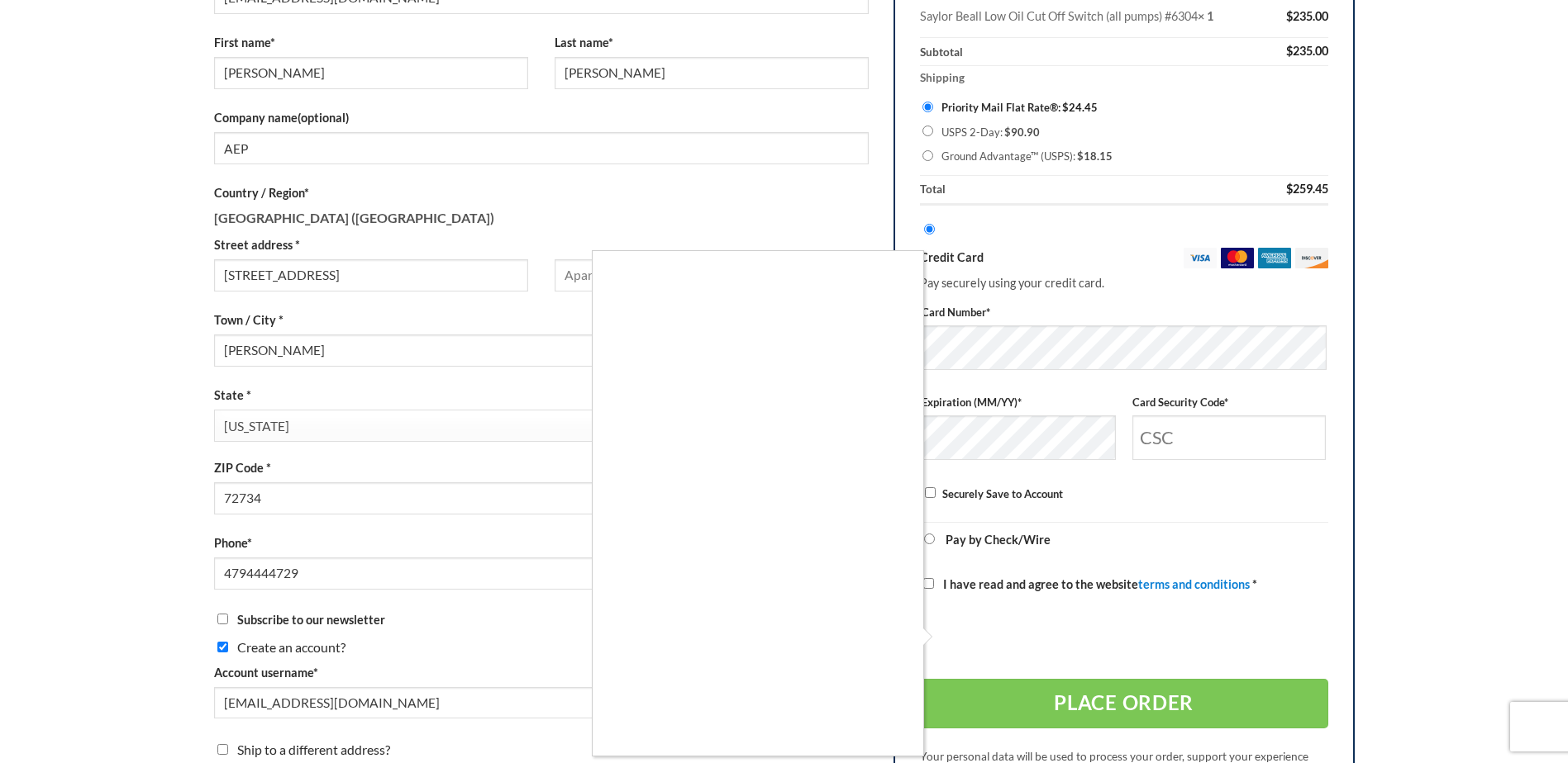
scroll to position [398, 0]
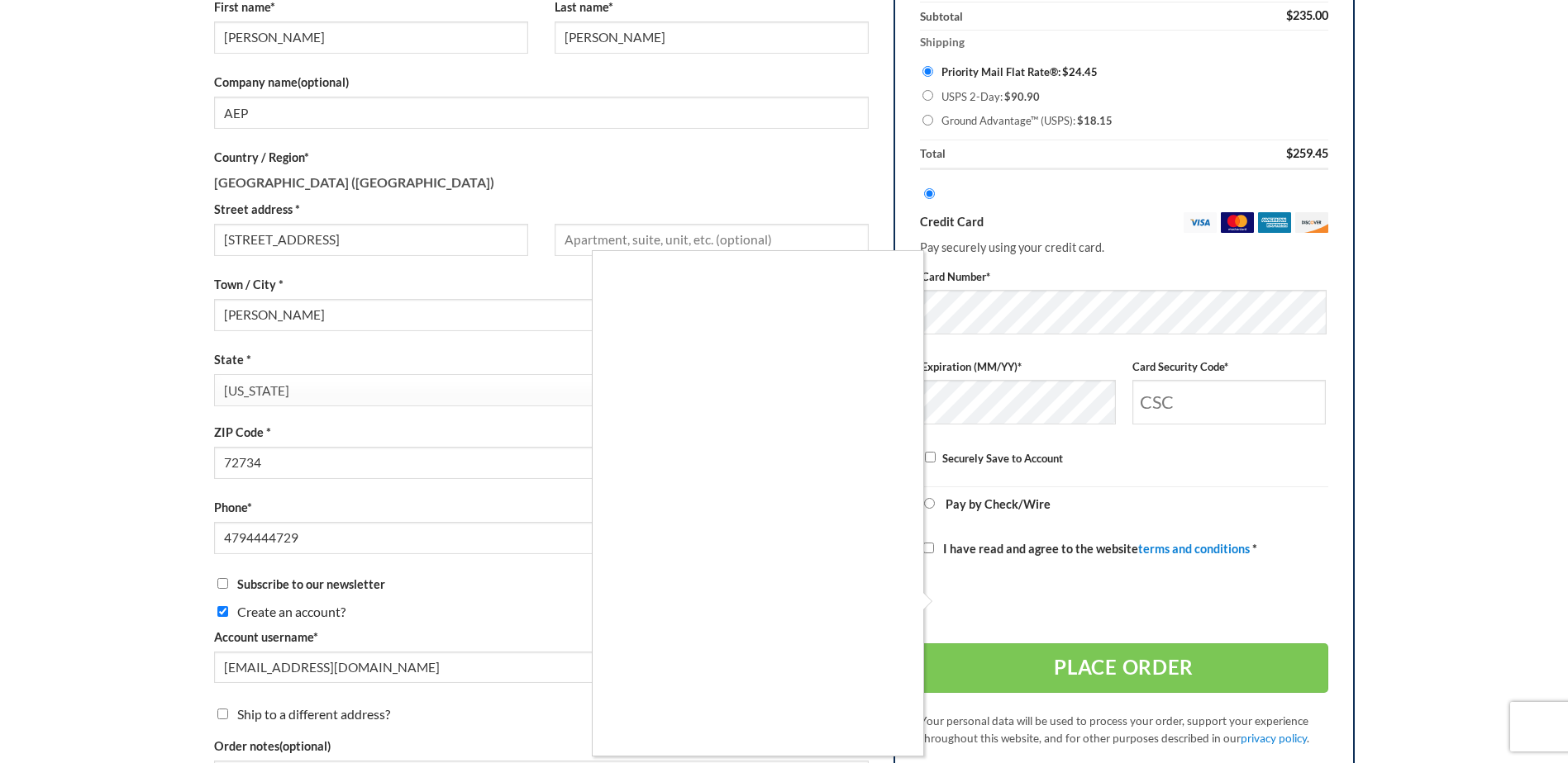
click at [1101, 310] on div at bounding box center [784, 381] width 1568 height 763
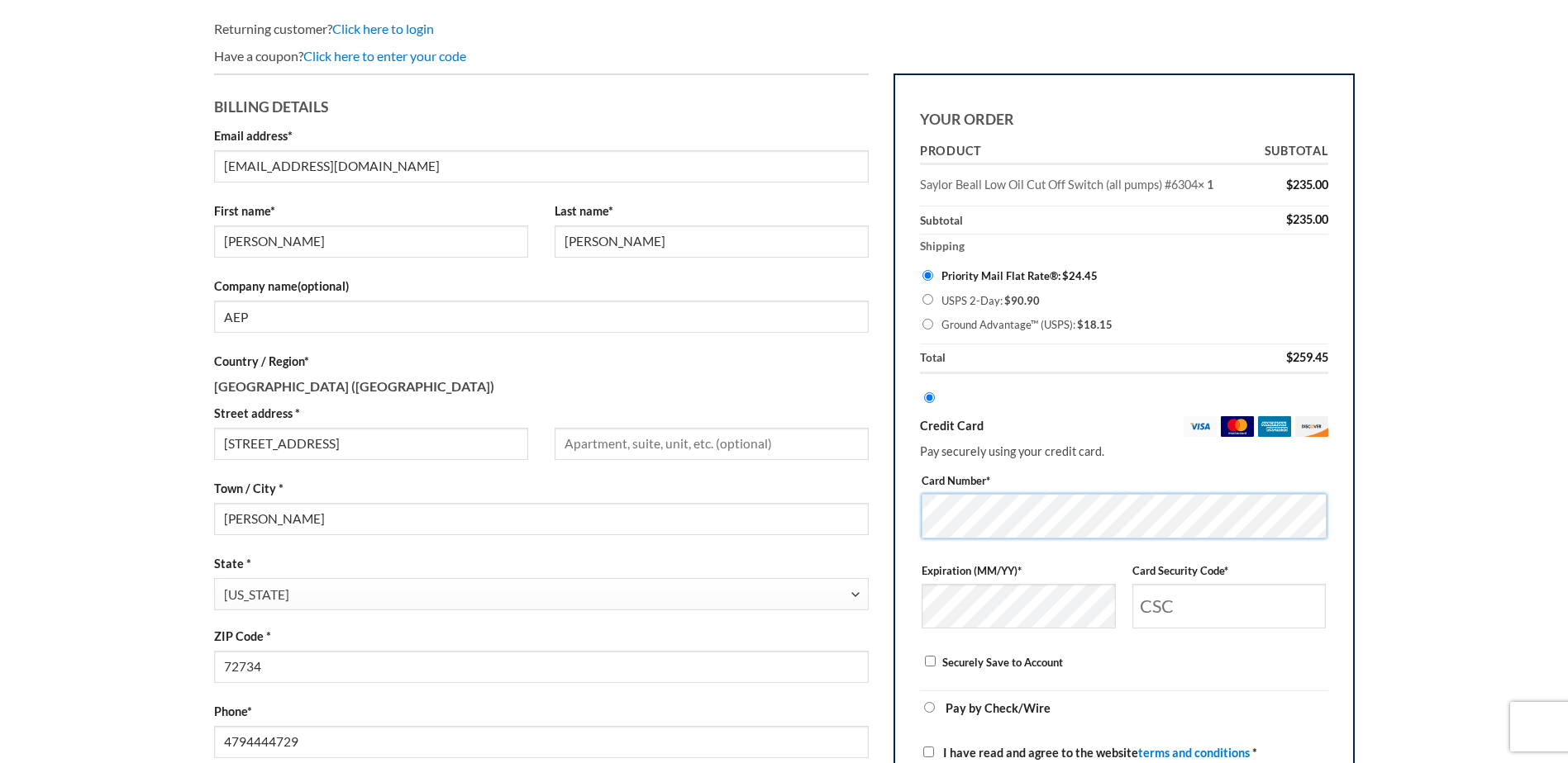
scroll to position [151, 0]
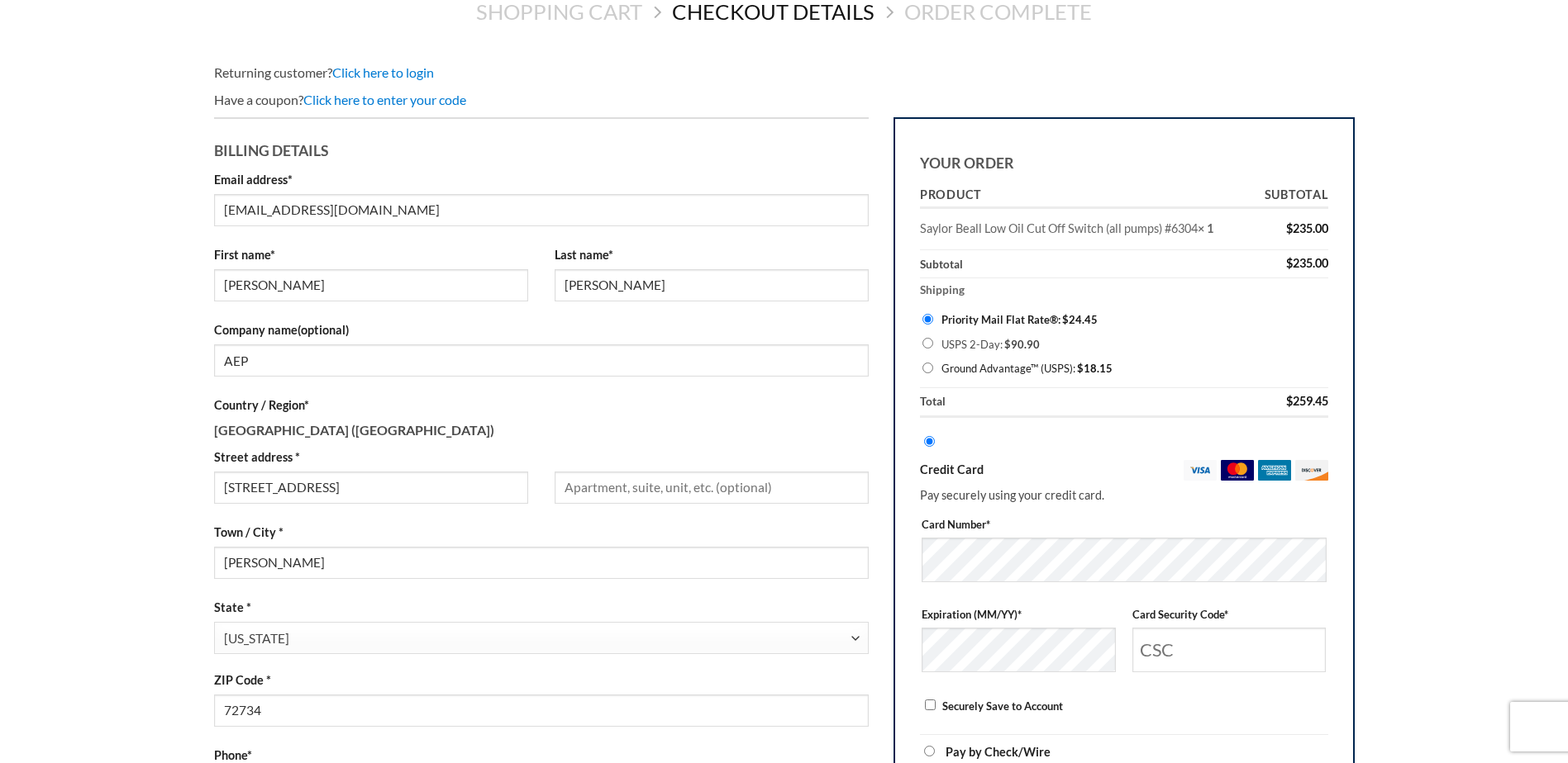
click at [929, 368] on input "Ground Advantage™ (USPS): $ 18.15" at bounding box center [927, 367] width 10 height 10
radio input "true"
click at [929, 320] on input "Priority Mail Flat Rate®: $ 24.45" at bounding box center [927, 319] width 10 height 10
radio input "true"
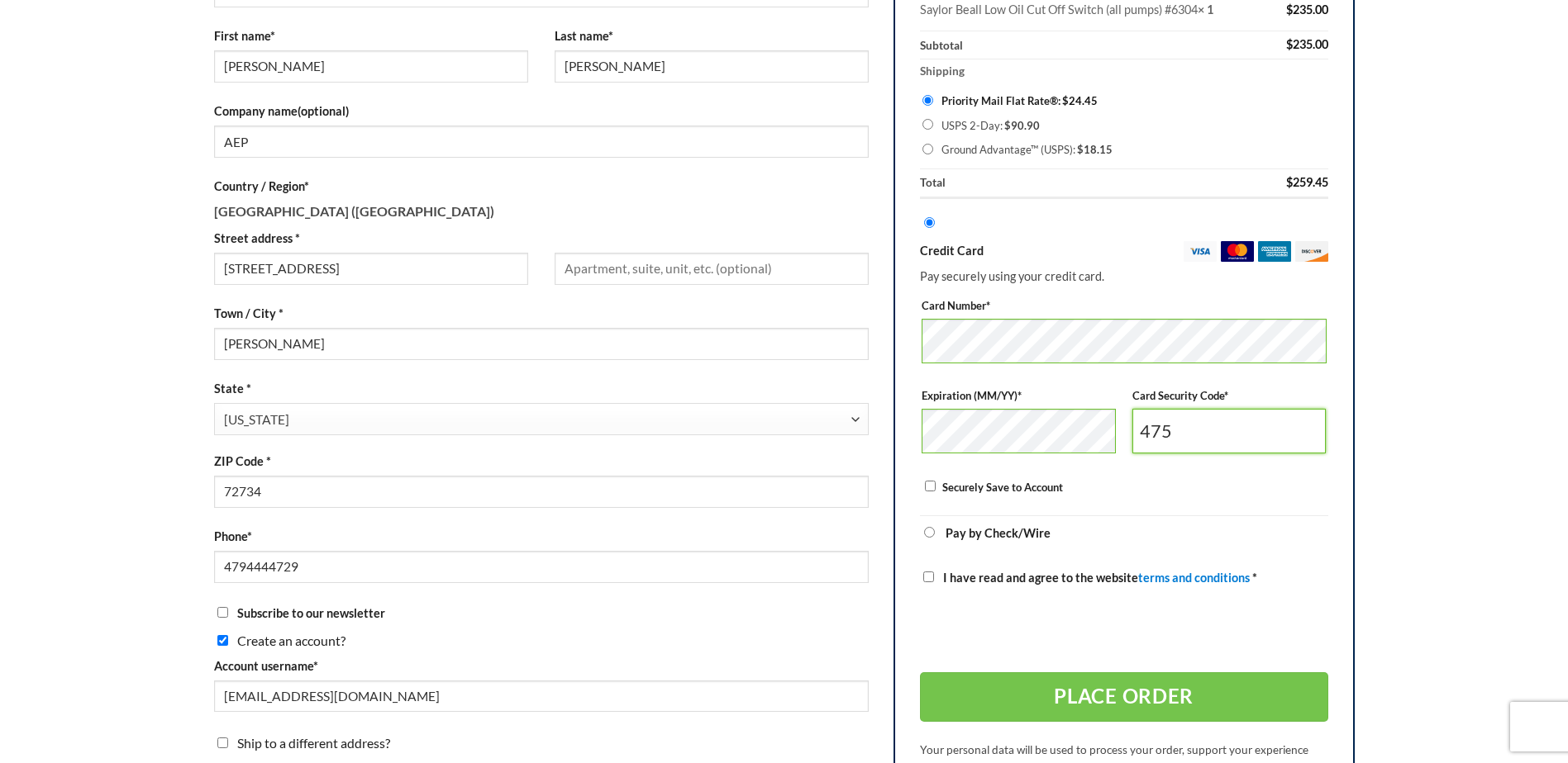
scroll to position [398, 0]
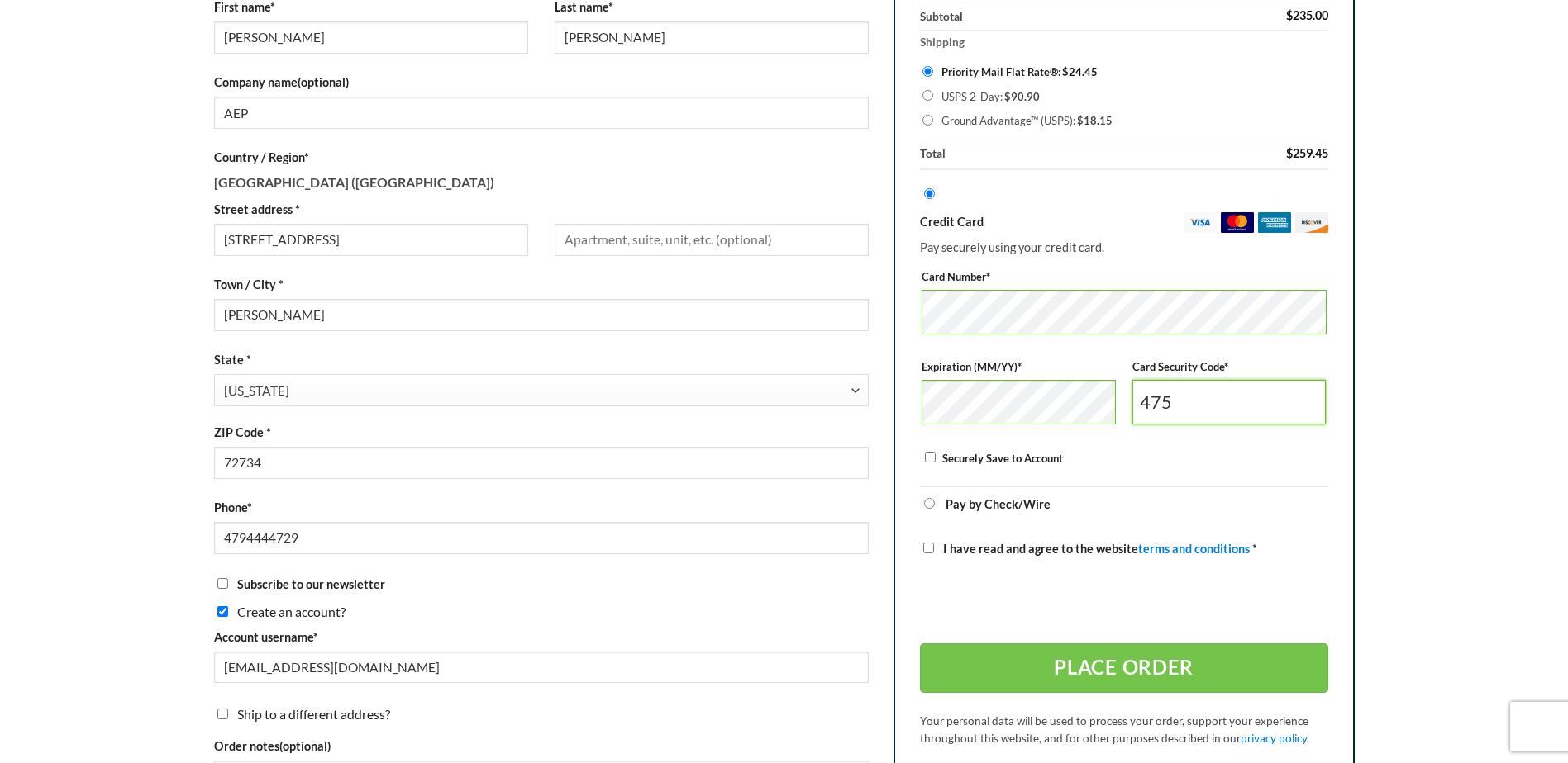
type input "475"
click at [927, 550] on input "I have read and agree to the website terms and conditions *" at bounding box center [928, 548] width 10 height 10
checkbox input "true"
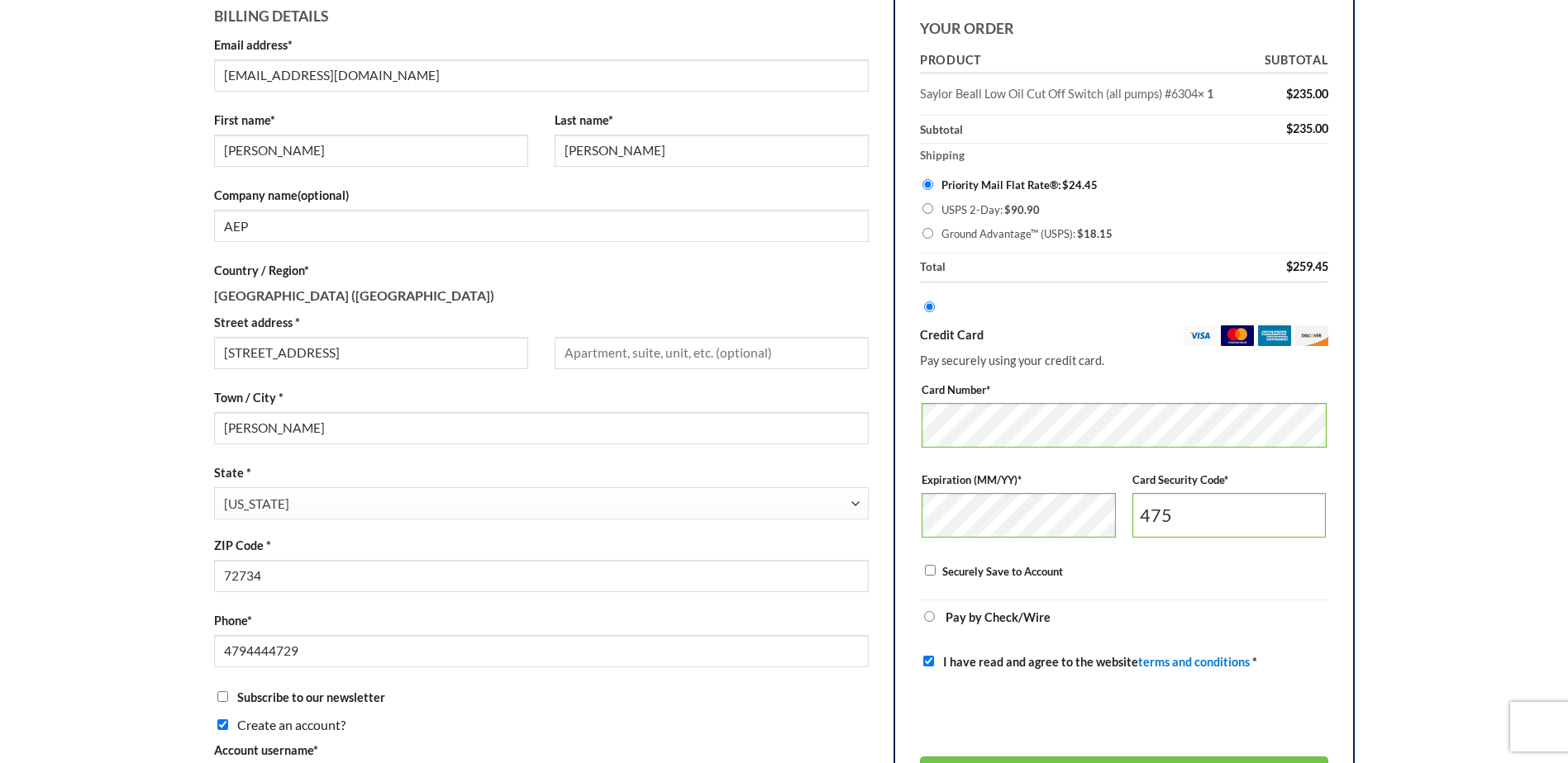
scroll to position [413, 0]
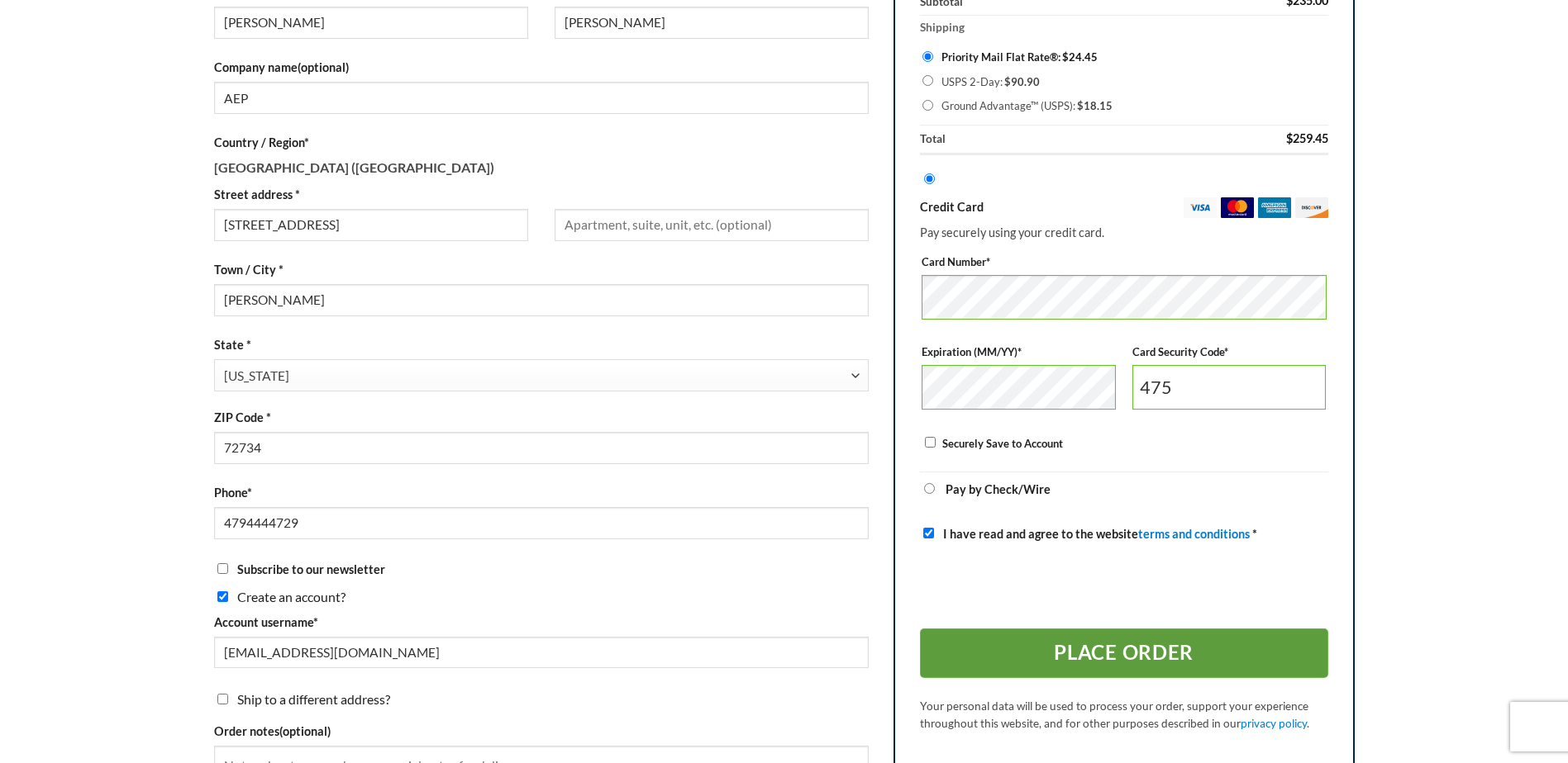
click at [1138, 667] on button "Place order" at bounding box center [1124, 653] width 408 height 50
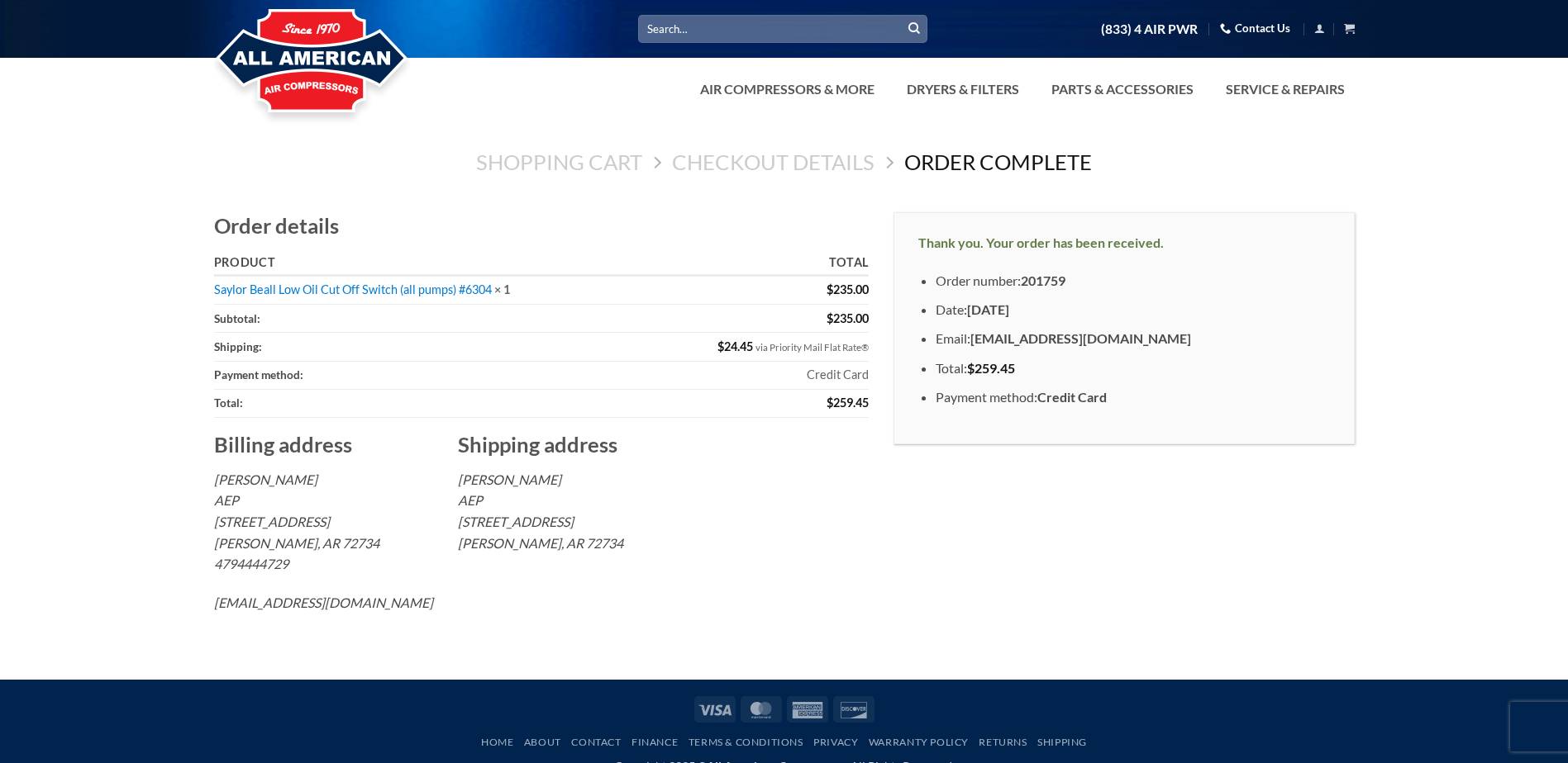
click at [1283, 29] on link "Contact Us" at bounding box center [1255, 28] width 71 height 25
